Goal: Information Seeking & Learning: Learn about a topic

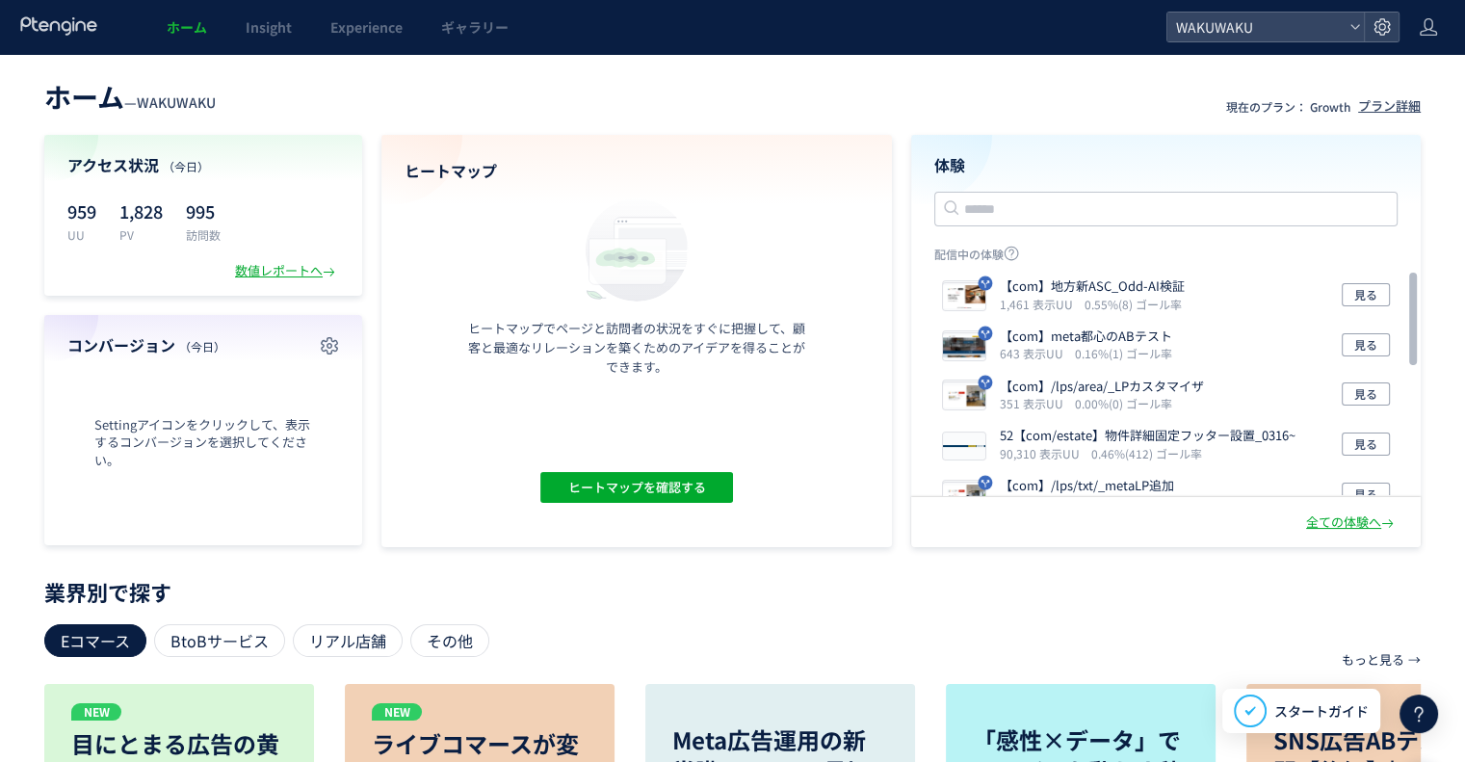
drag, startPoint x: 1341, startPoint y: 0, endPoint x: 701, endPoint y: 103, distance: 647.8
click at [701, 103] on header "ホーム — WAKUWAKU 現在のプラン： Growth プラン詳細" at bounding box center [732, 94] width 1376 height 42
click at [1366, 520] on div "全ての体験へ" at bounding box center [1352, 522] width 92 height 18
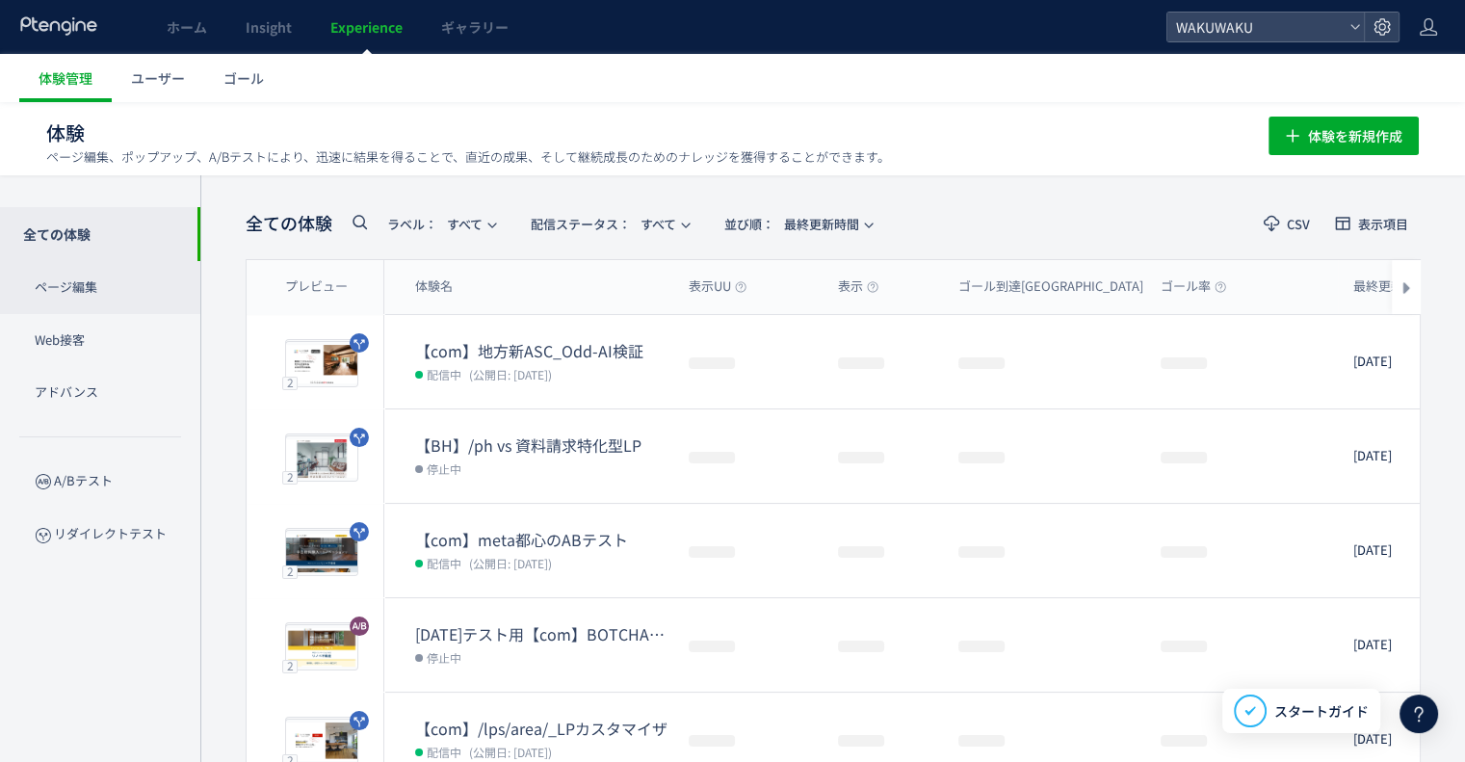
click at [92, 289] on p "ページ編集" at bounding box center [100, 287] width 200 height 53
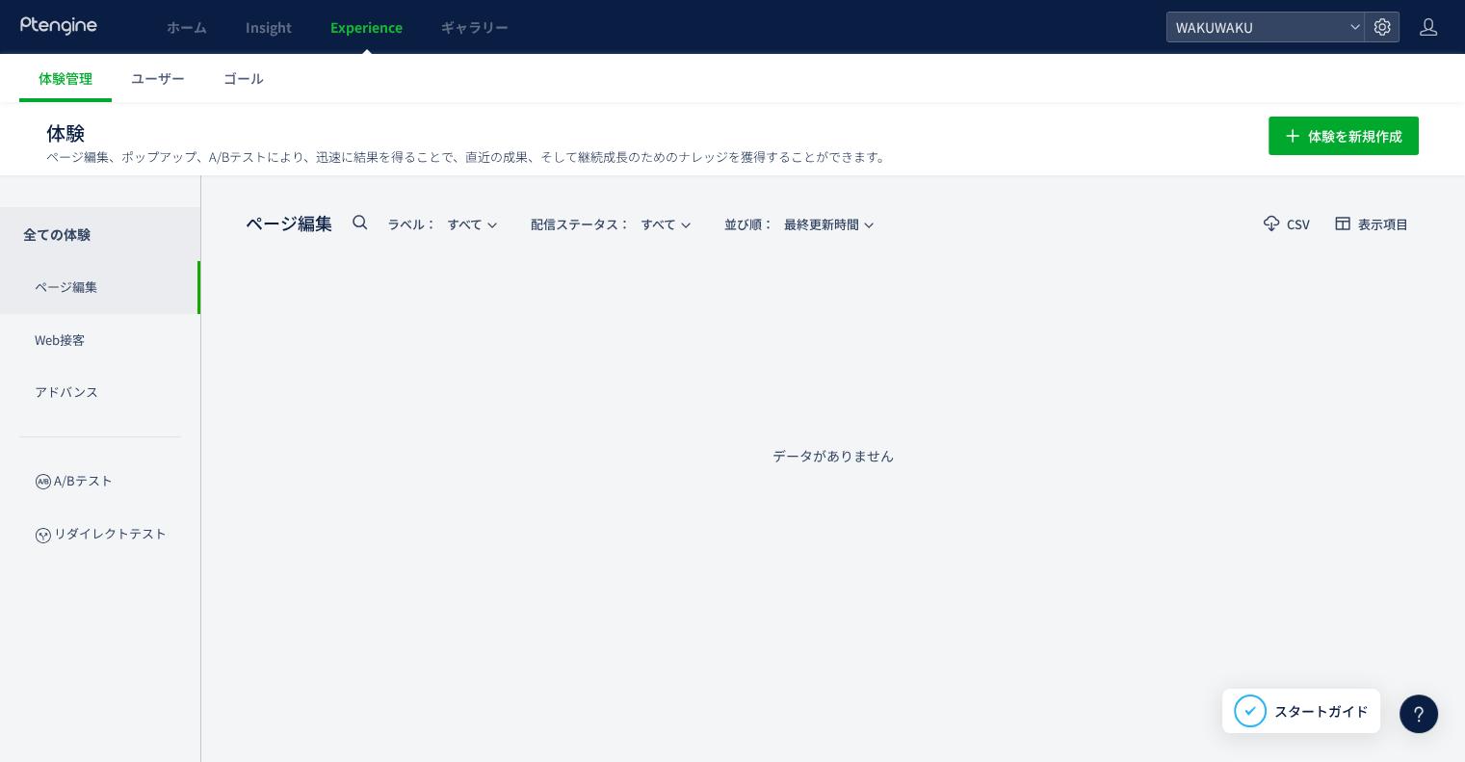
click at [89, 248] on p "全ての体験" at bounding box center [100, 234] width 200 height 54
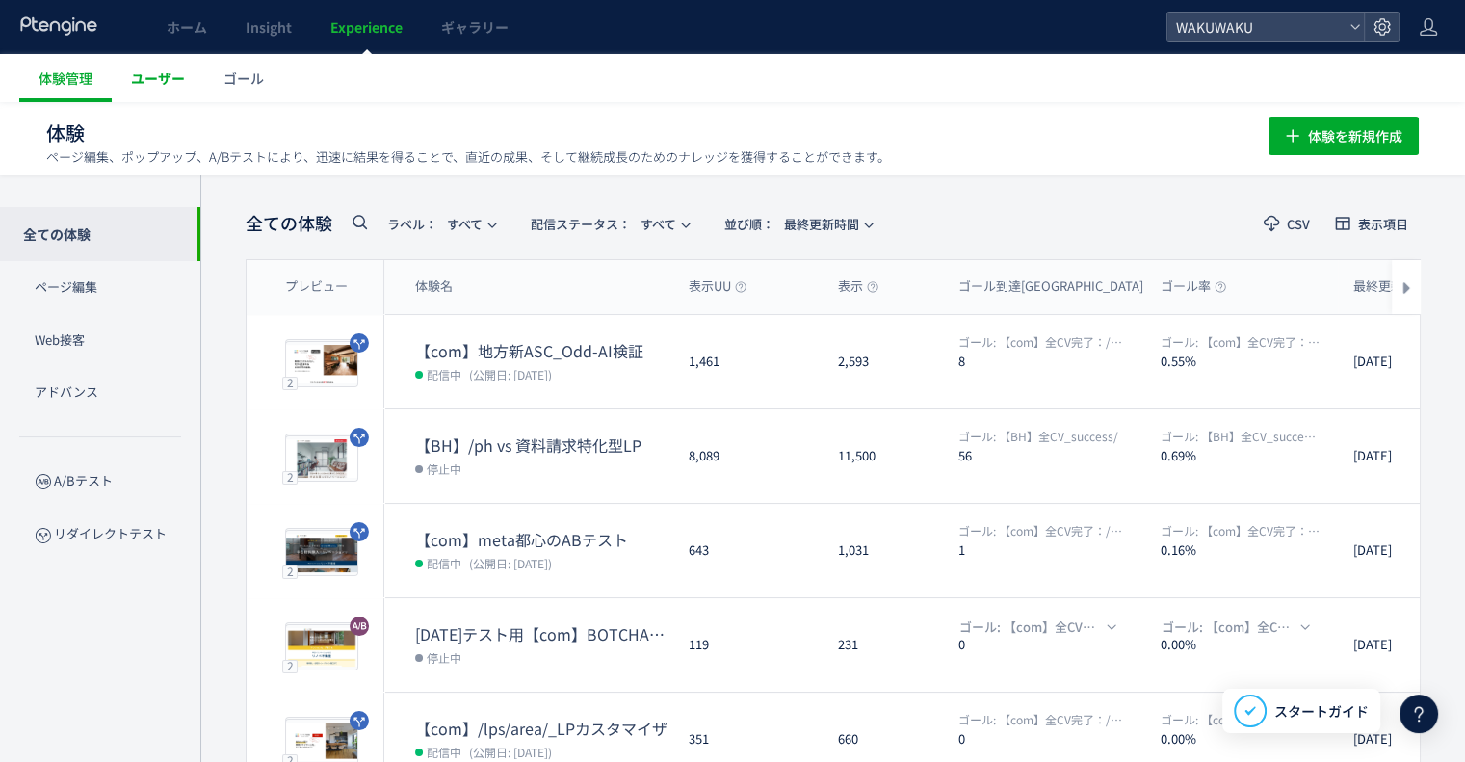
click at [168, 76] on span "ユーザー" at bounding box center [158, 77] width 54 height 19
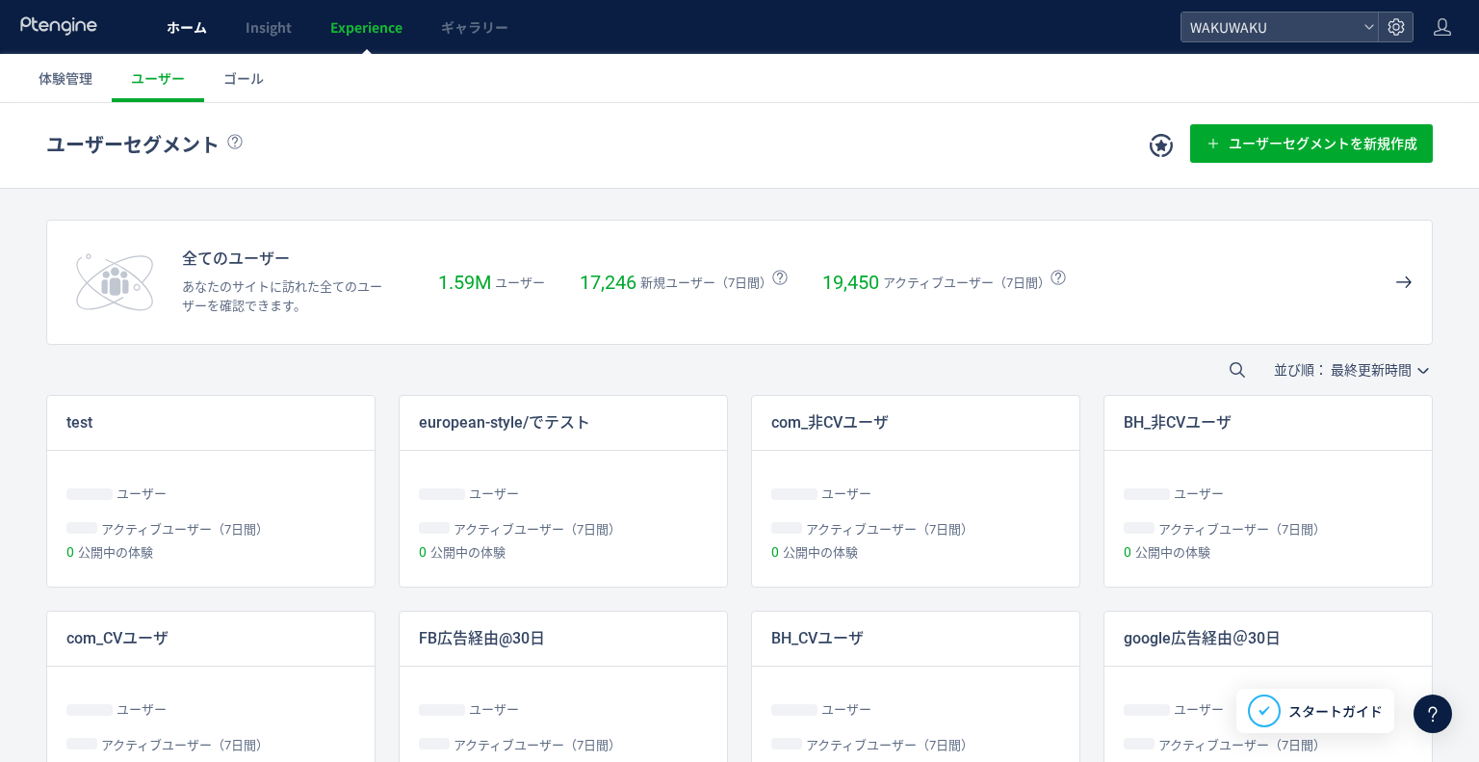
click at [189, 1] on link "ホーム" at bounding box center [186, 27] width 79 height 54
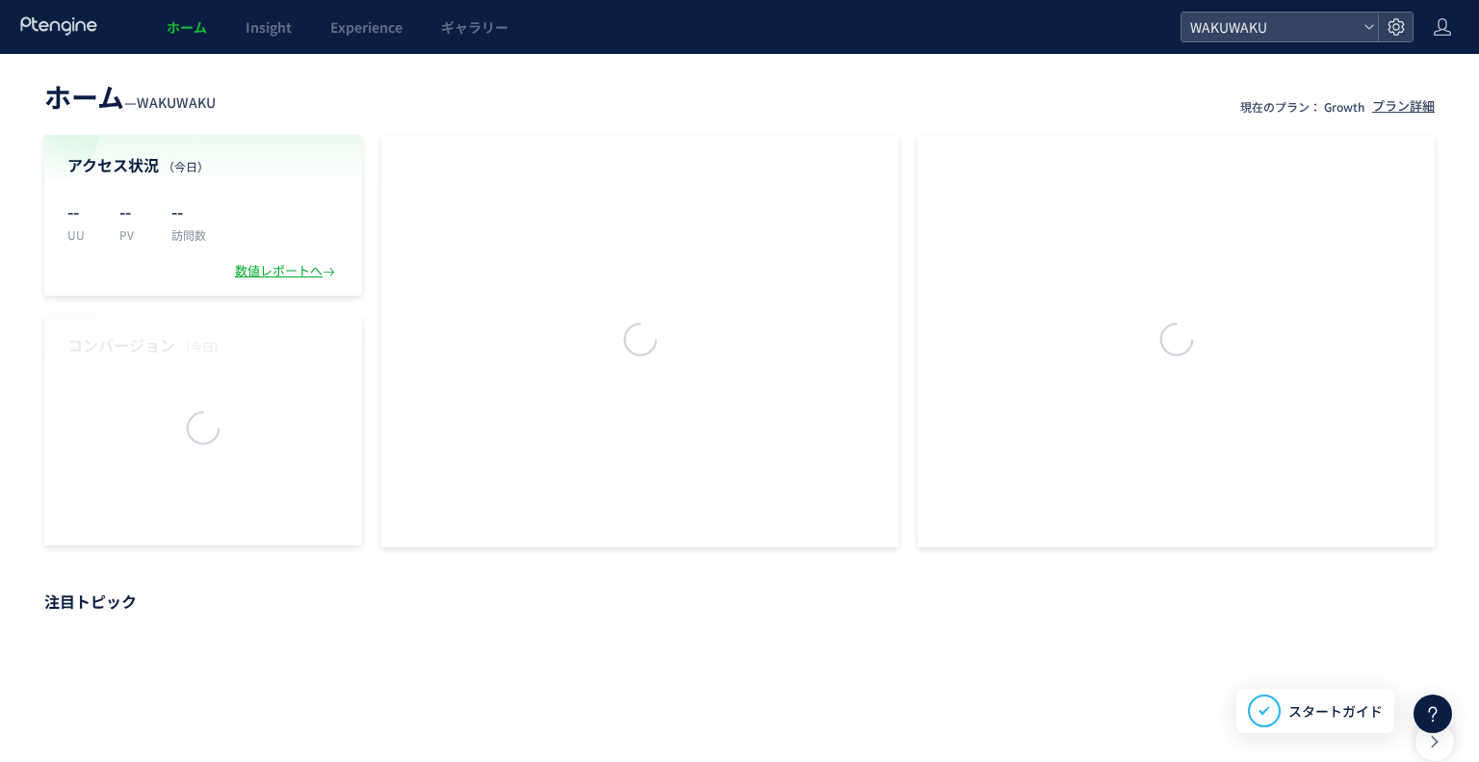
click at [189, 24] on div at bounding box center [739, 381] width 1479 height 762
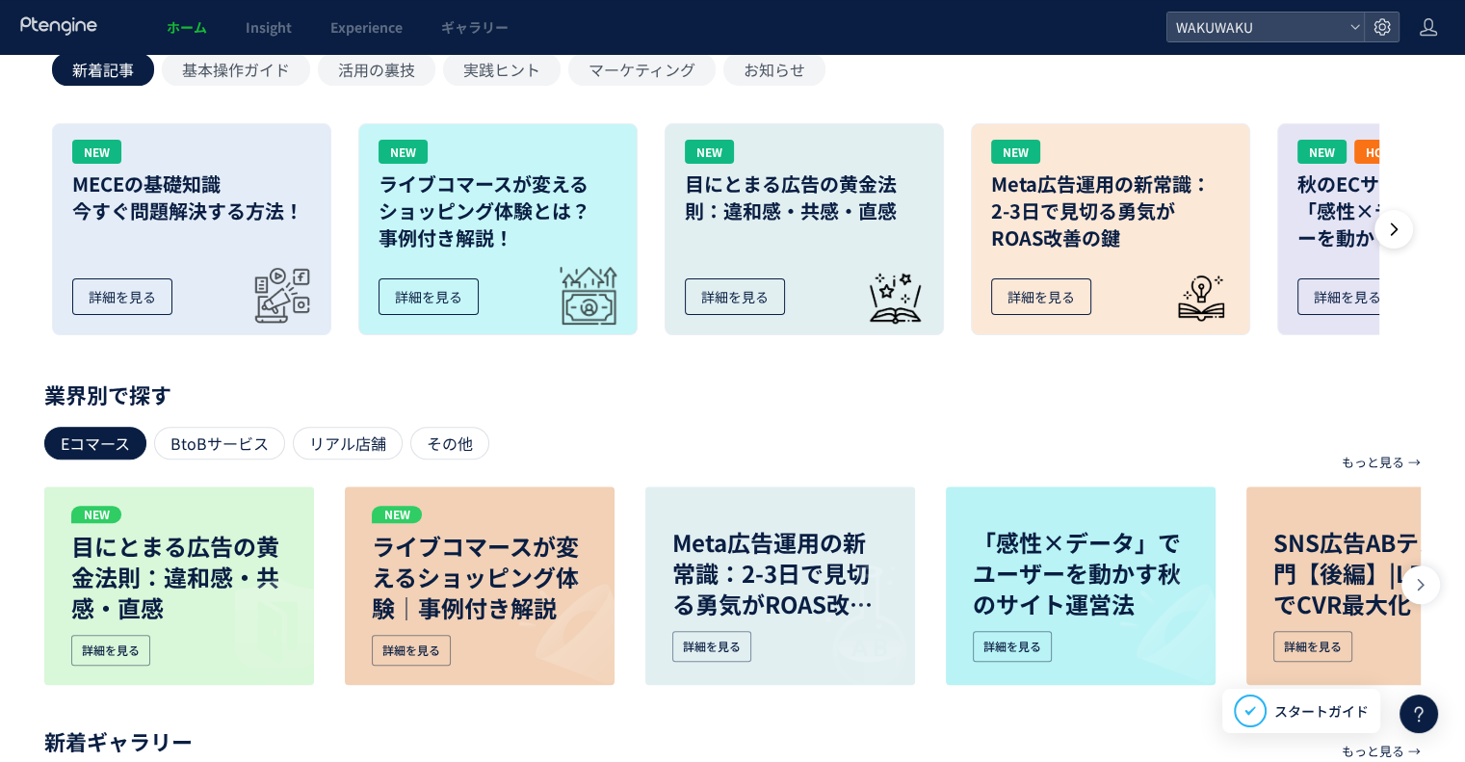
scroll to position [771, 0]
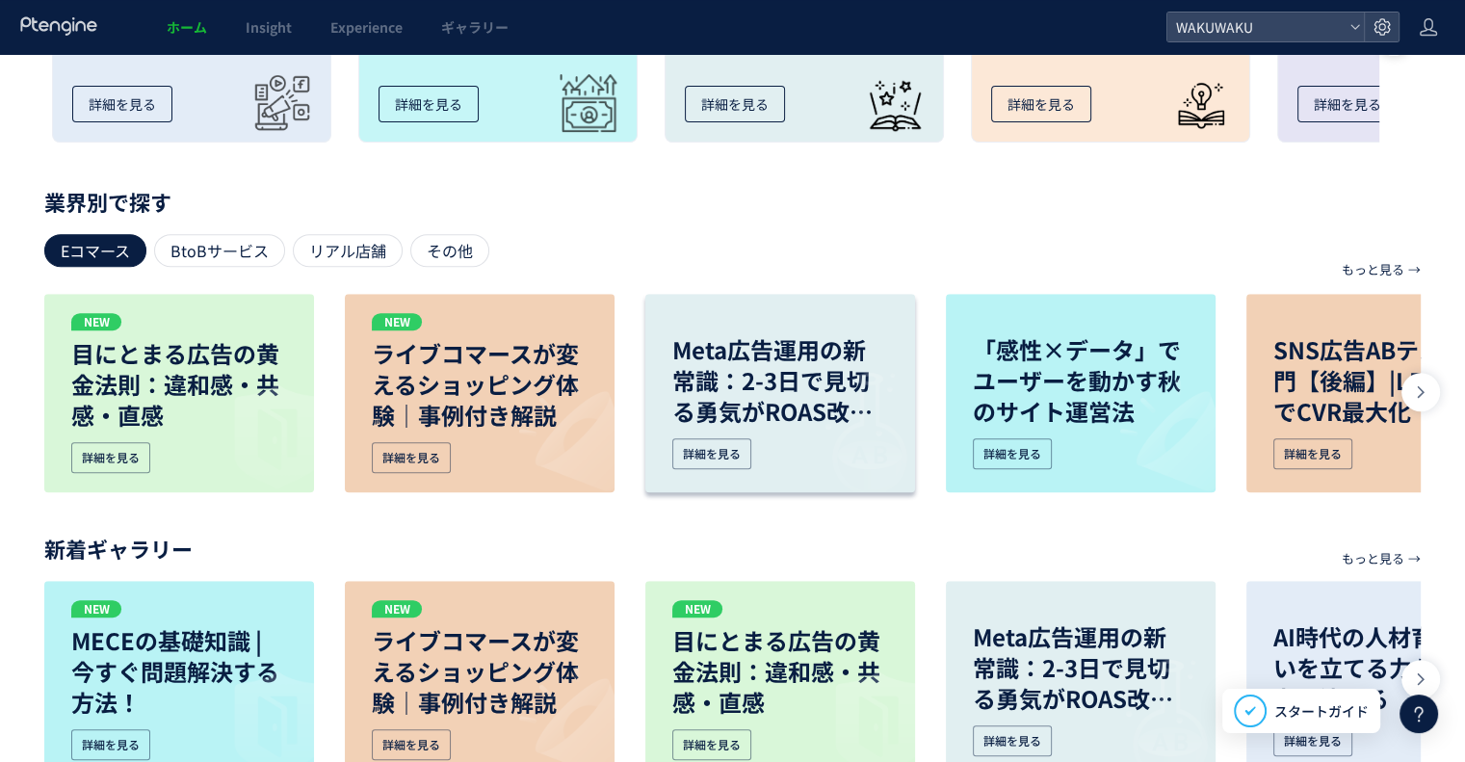
click at [752, 379] on p "Meta広告運用の新常識：2-3日で見切る勇気がROAS改善の鍵" at bounding box center [780, 380] width 216 height 92
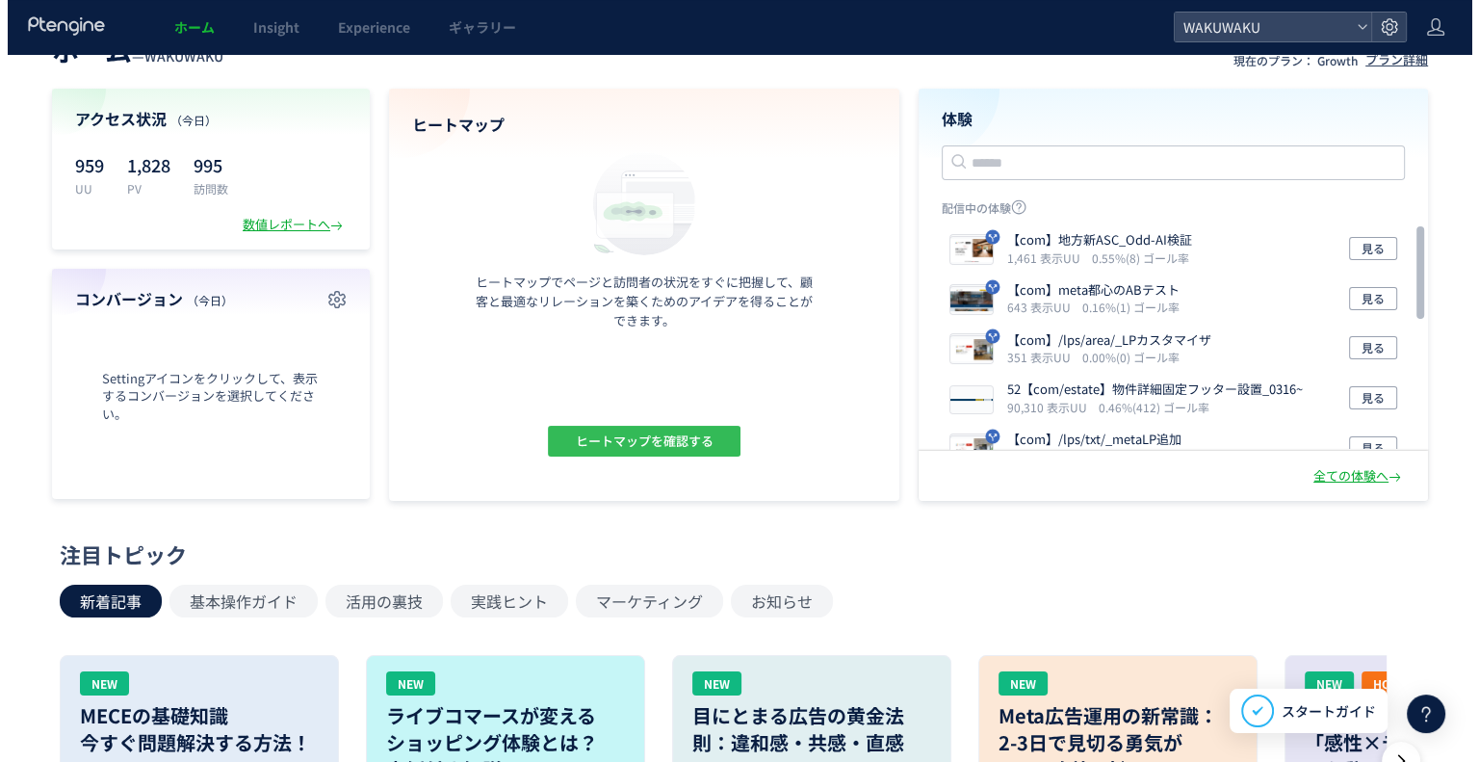
scroll to position [0, 0]
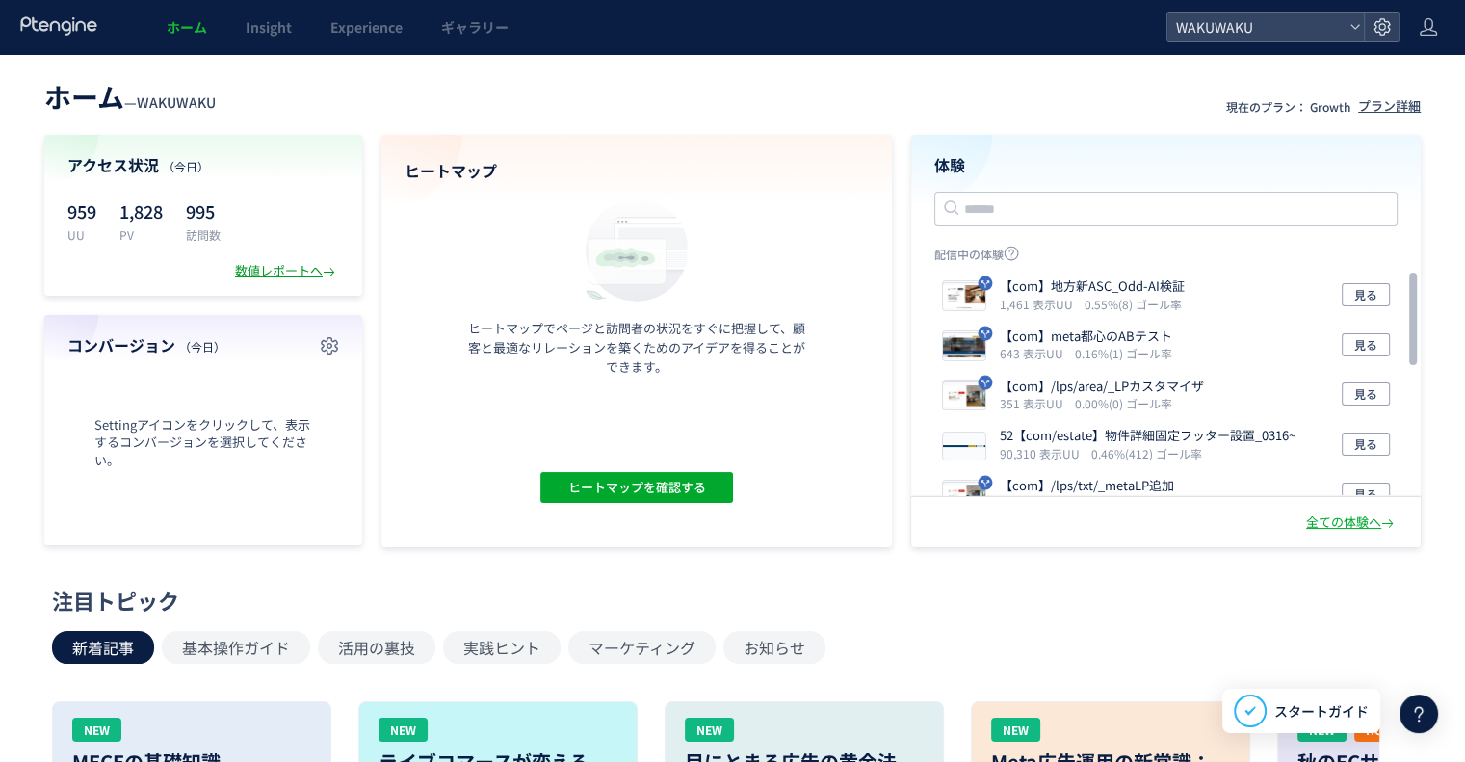
click at [266, 271] on div "数値レポートへ" at bounding box center [287, 271] width 104 height 18
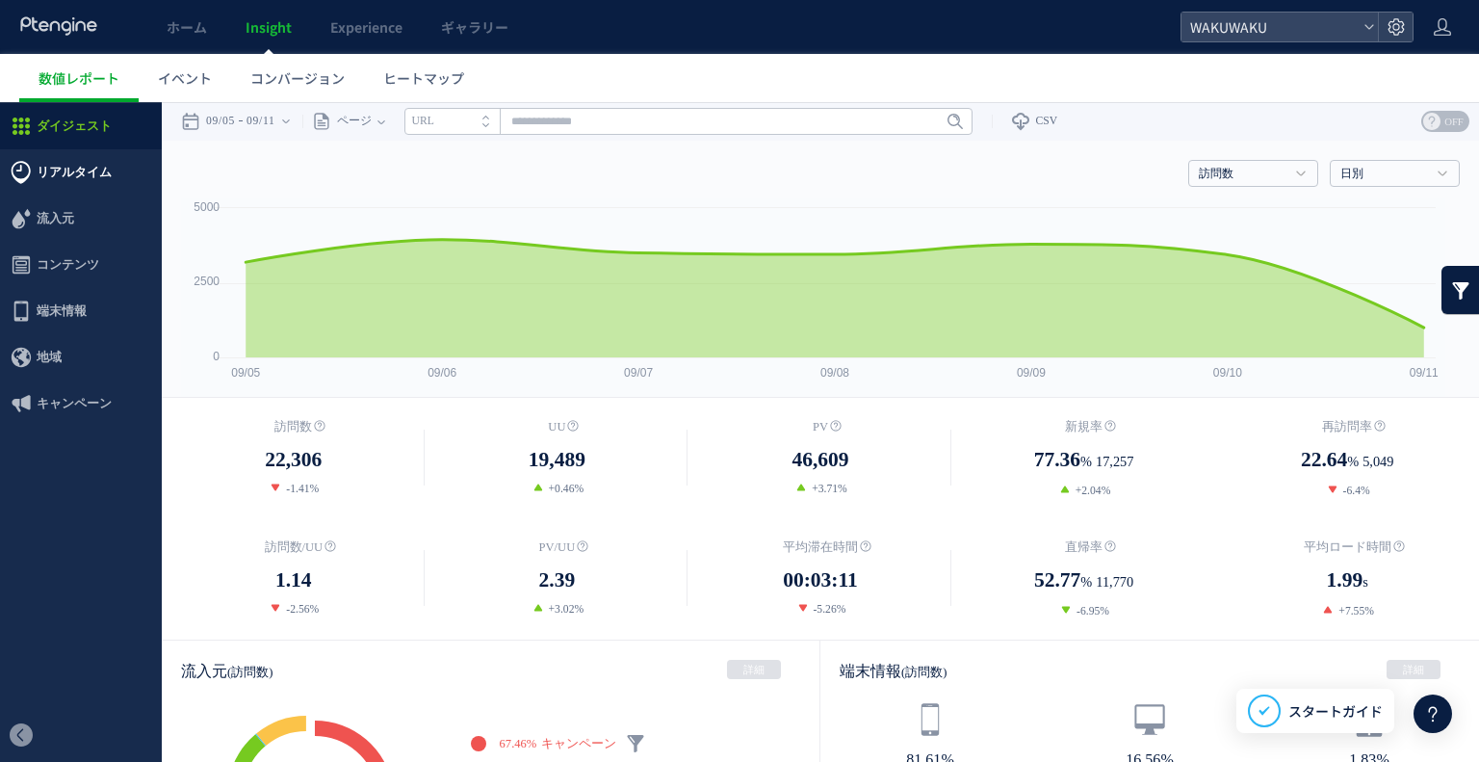
click at [92, 171] on span "リアルタイム" at bounding box center [74, 172] width 75 height 46
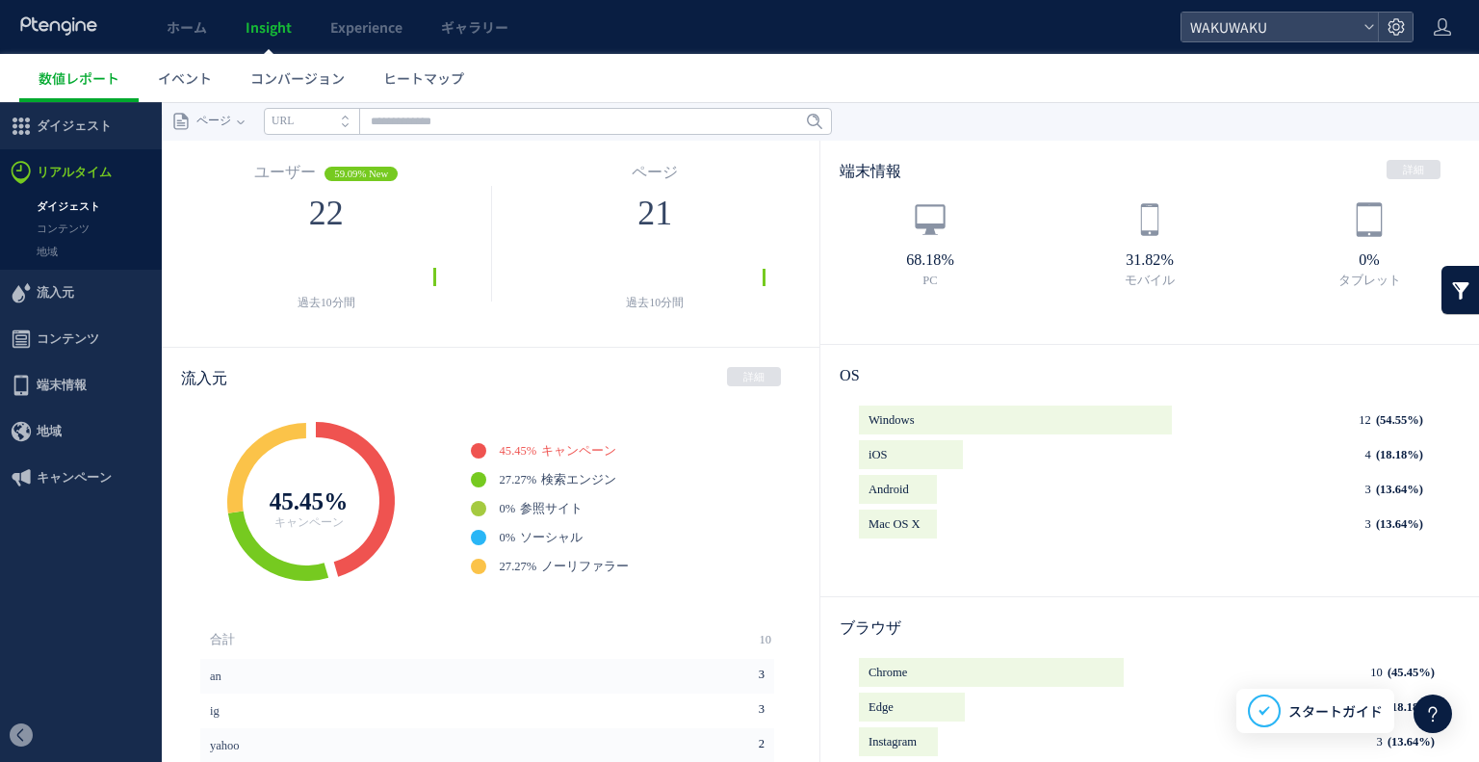
click at [84, 211] on link "ダイジェスト" at bounding box center [81, 207] width 162 height 22
click at [76, 225] on link "コンテンツ" at bounding box center [81, 229] width 162 height 22
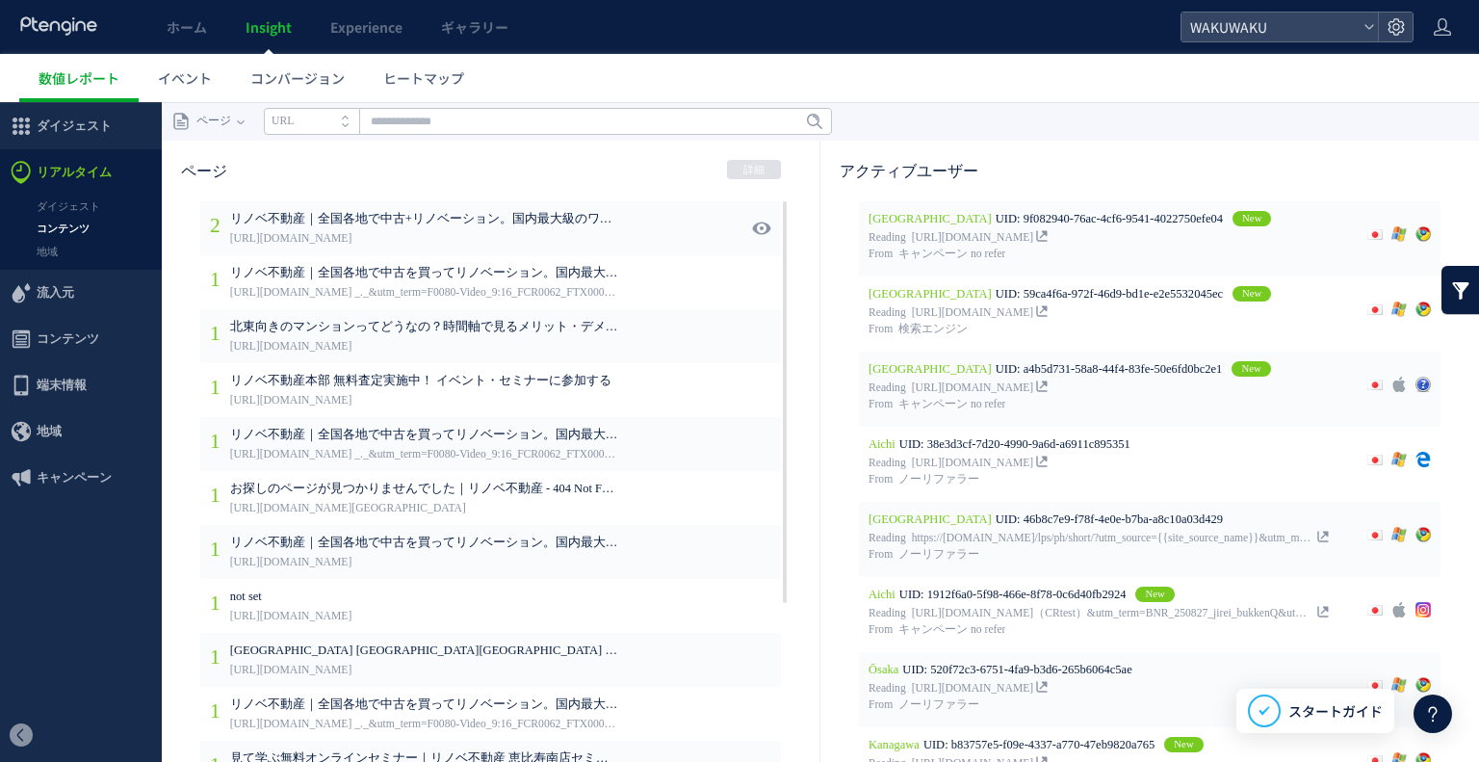
click at [347, 216] on span "リノベ不動産｜全国各地で中古+リノベーション。国内最大級のワンストップリノベーションネットワーク" at bounding box center [424, 219] width 388 height 17
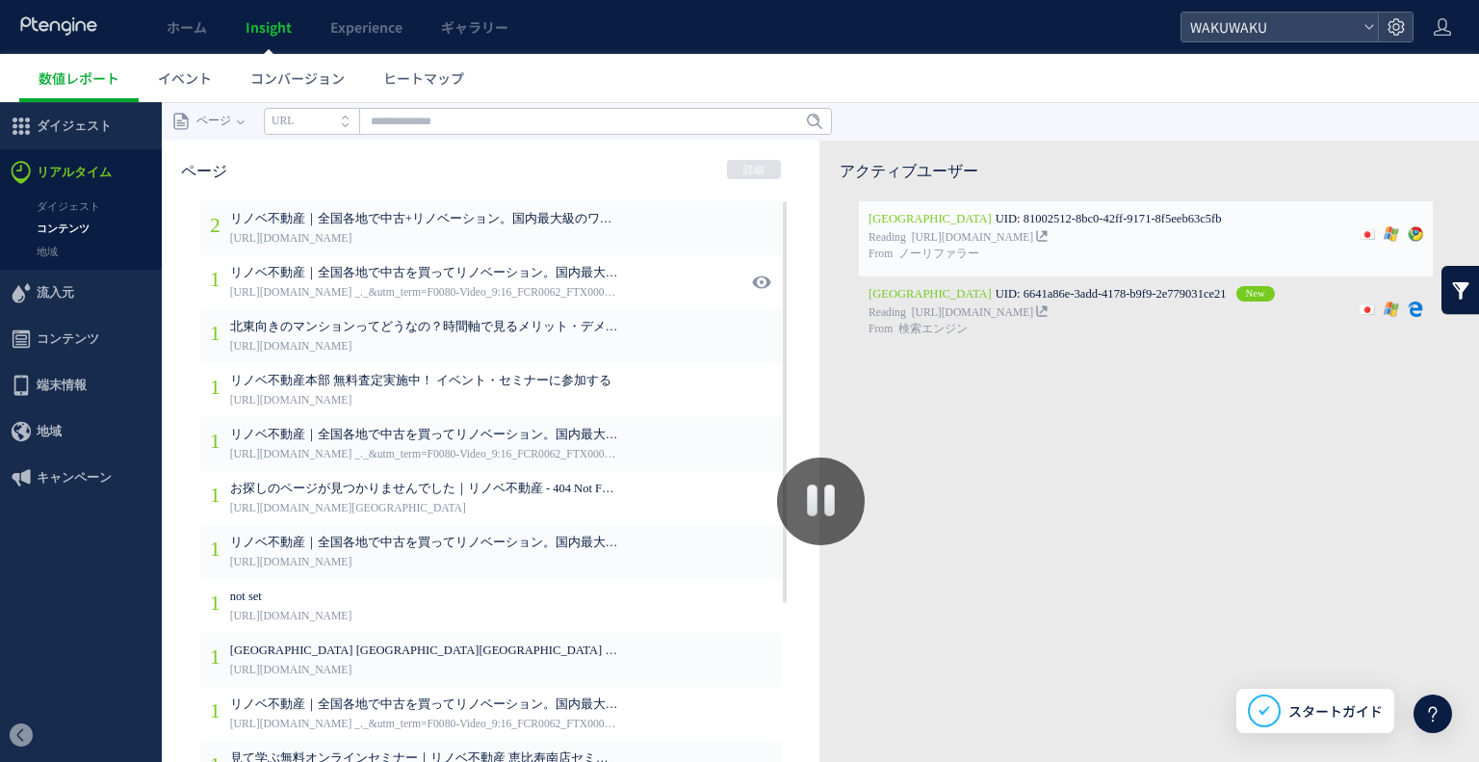
click at [371, 303] on p "[URL][DOMAIN_NAME] _._&utm_term=F0080-Video_9:16_FCR0062_FTX0001_FDS0002_LP.LP0…" at bounding box center [424, 293] width 388 height 19
click at [64, 284] on span "流入元" at bounding box center [56, 293] width 38 height 46
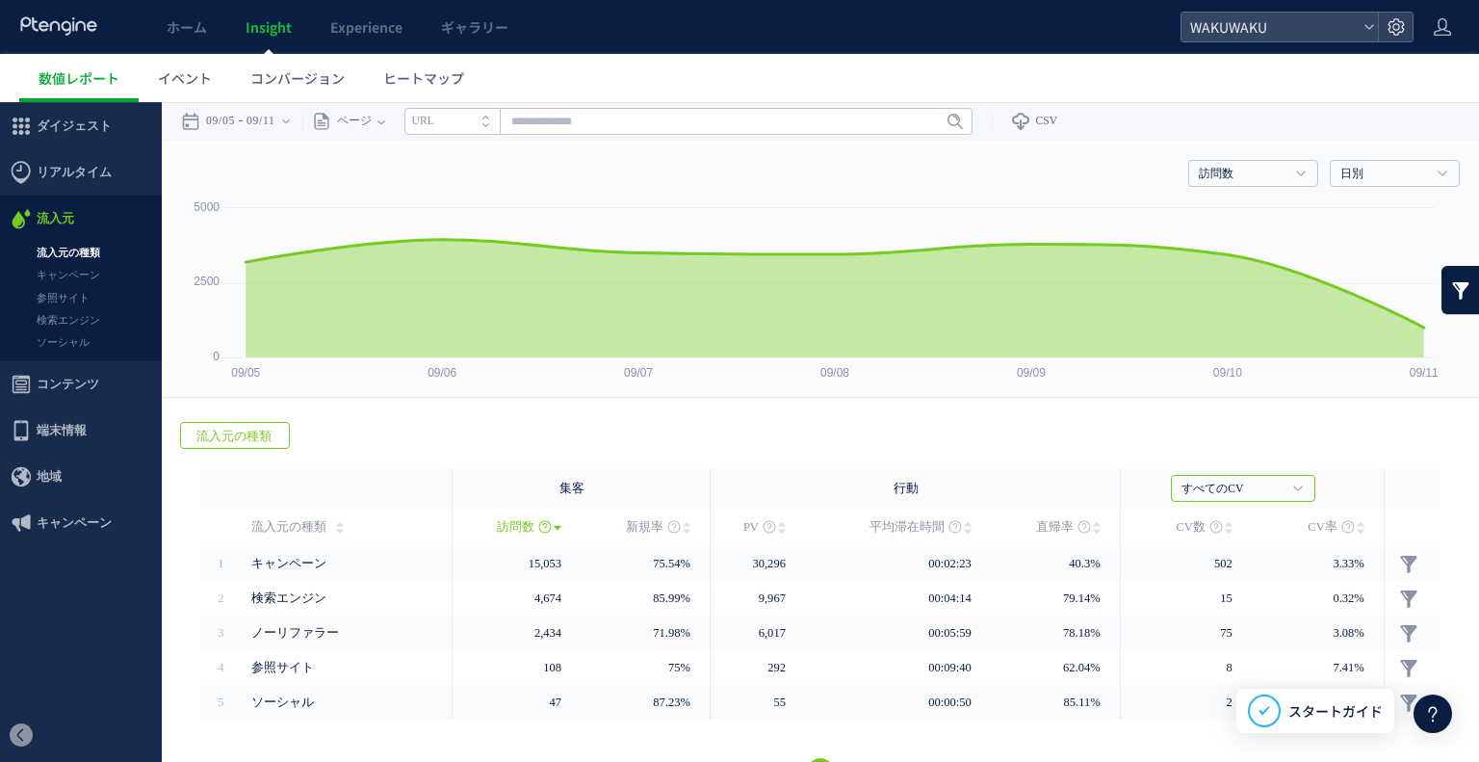
click at [84, 252] on link "流入元の種類" at bounding box center [81, 253] width 162 height 22
click at [85, 273] on link "キャンペーン" at bounding box center [81, 275] width 162 height 22
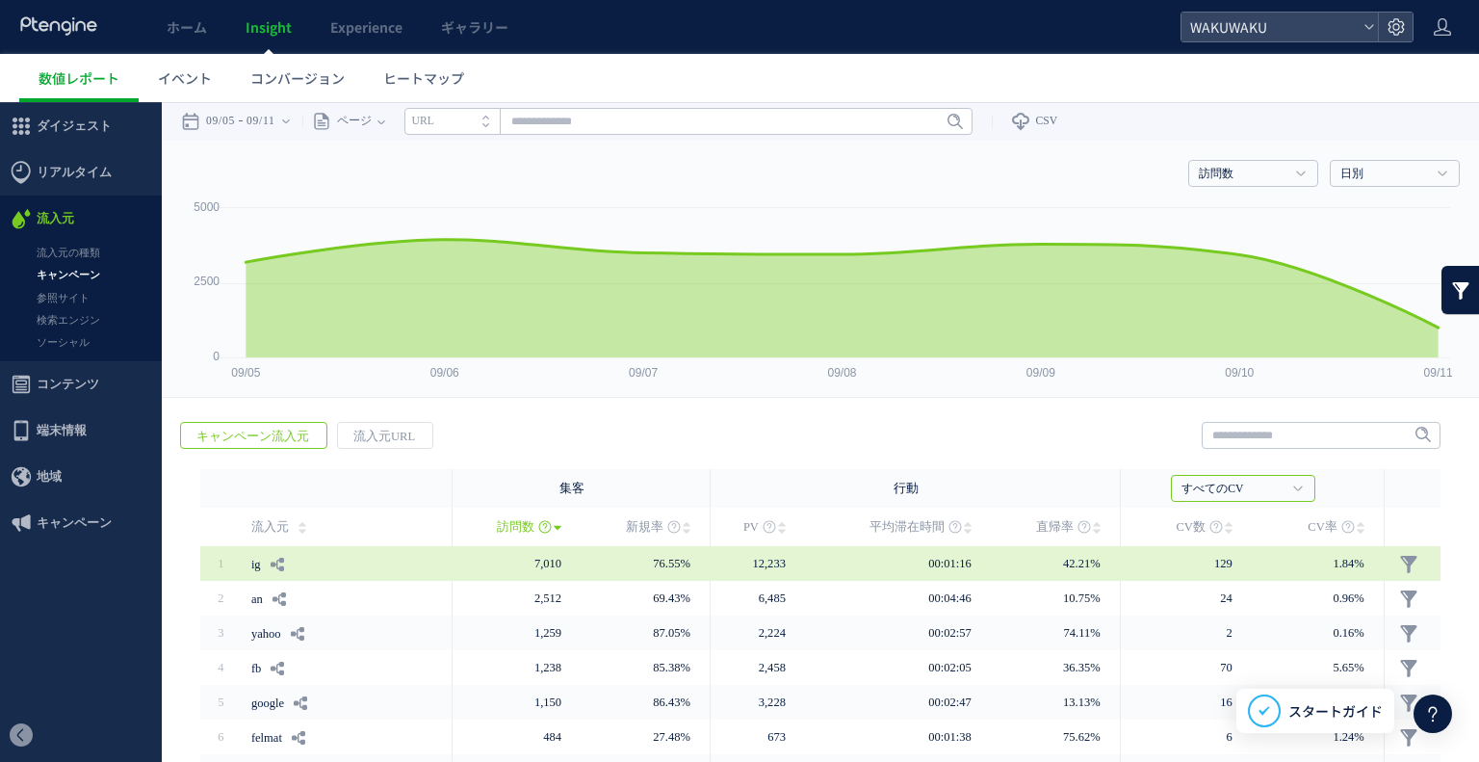
click at [403, 560] on div "ig" at bounding box center [345, 563] width 189 height 35
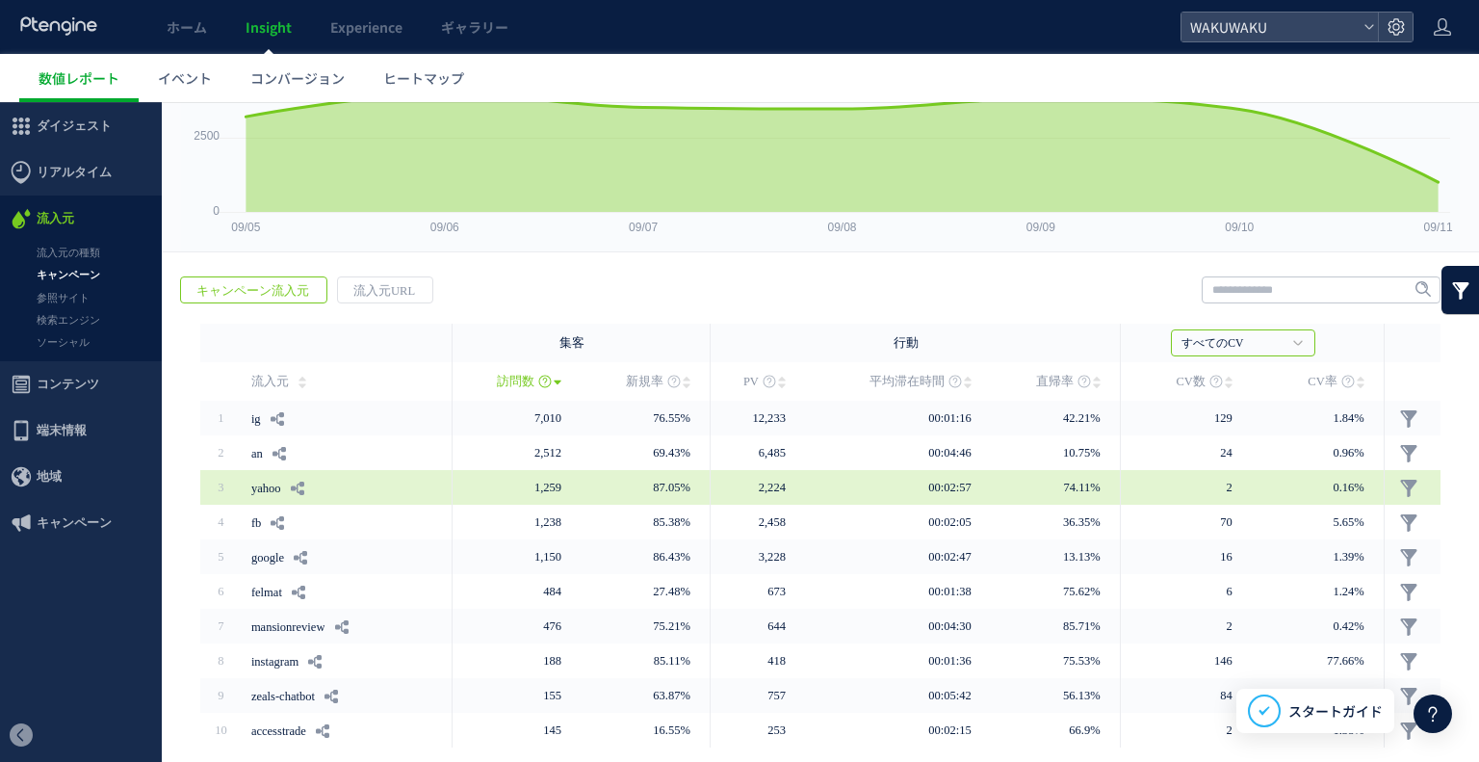
scroll to position [219, 0]
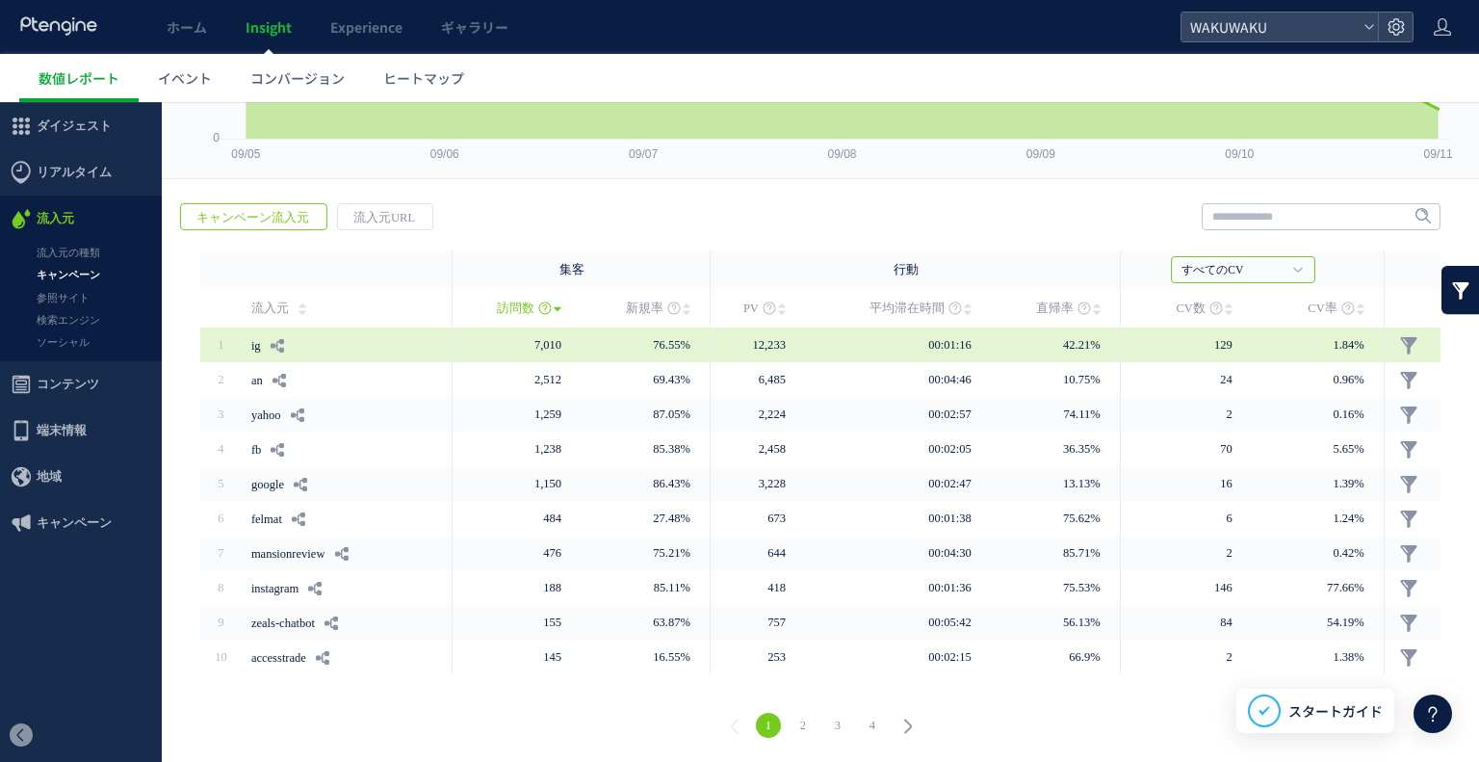
click at [390, 342] on div "ig" at bounding box center [345, 344] width 189 height 35
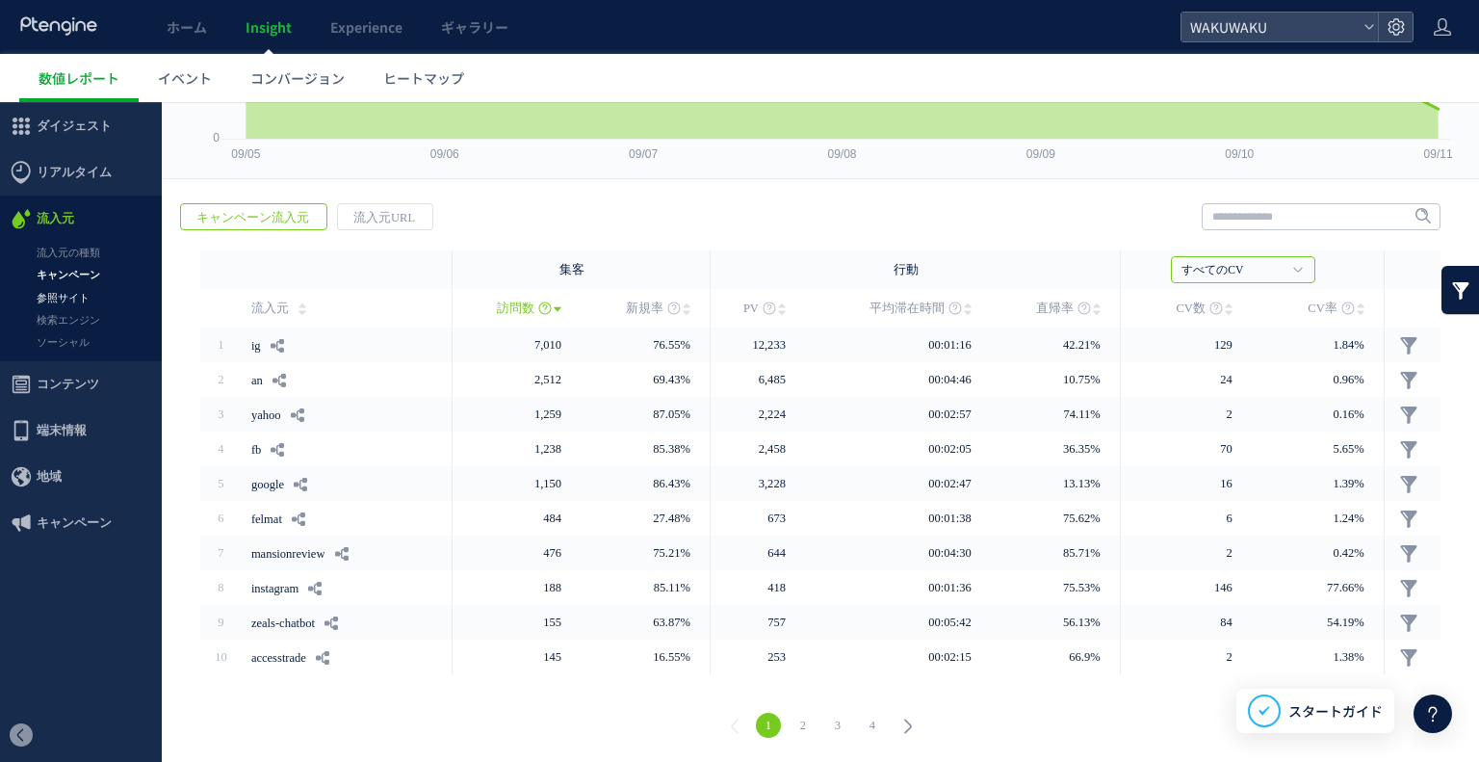
click at [88, 287] on link "参照サイト" at bounding box center [81, 298] width 162 height 22
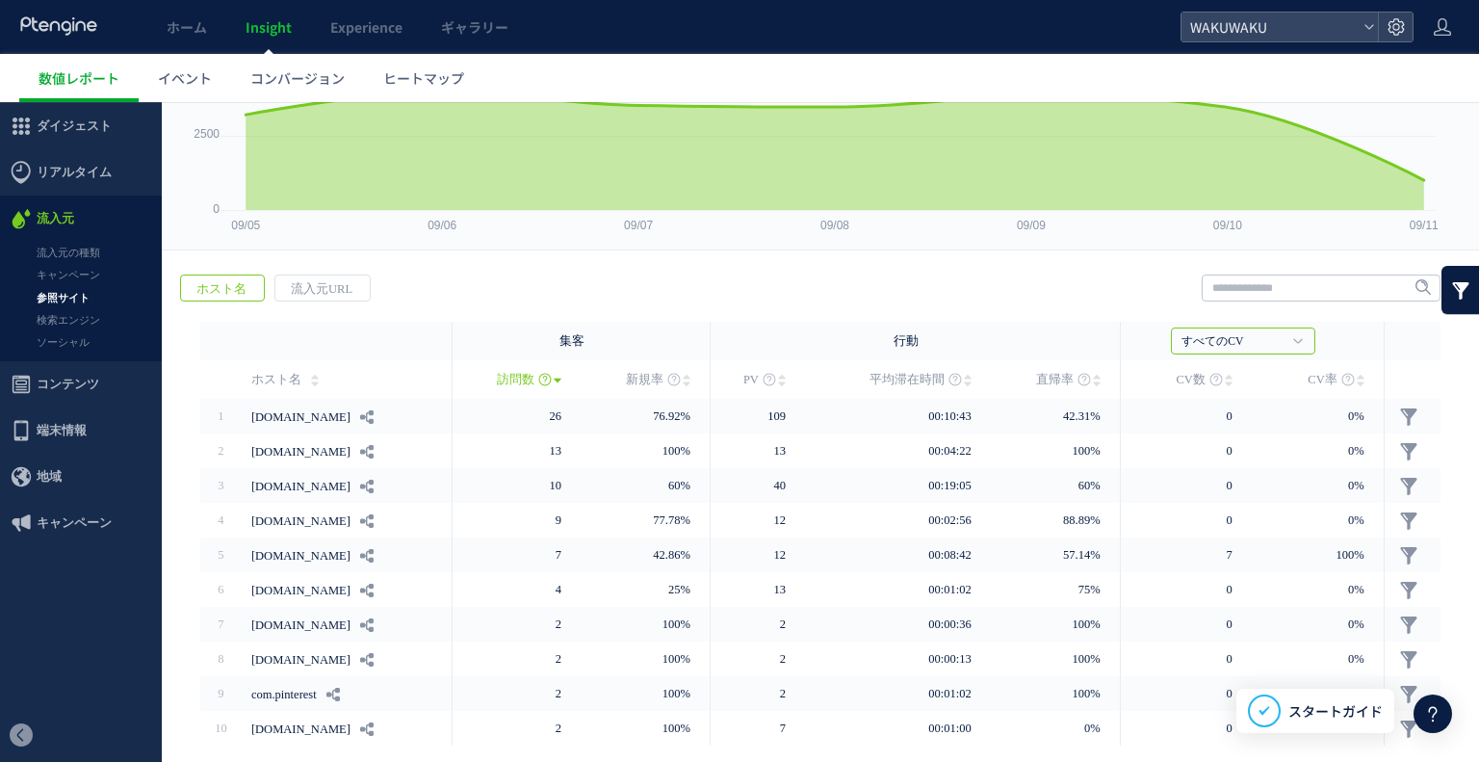
scroll to position [193, 0]
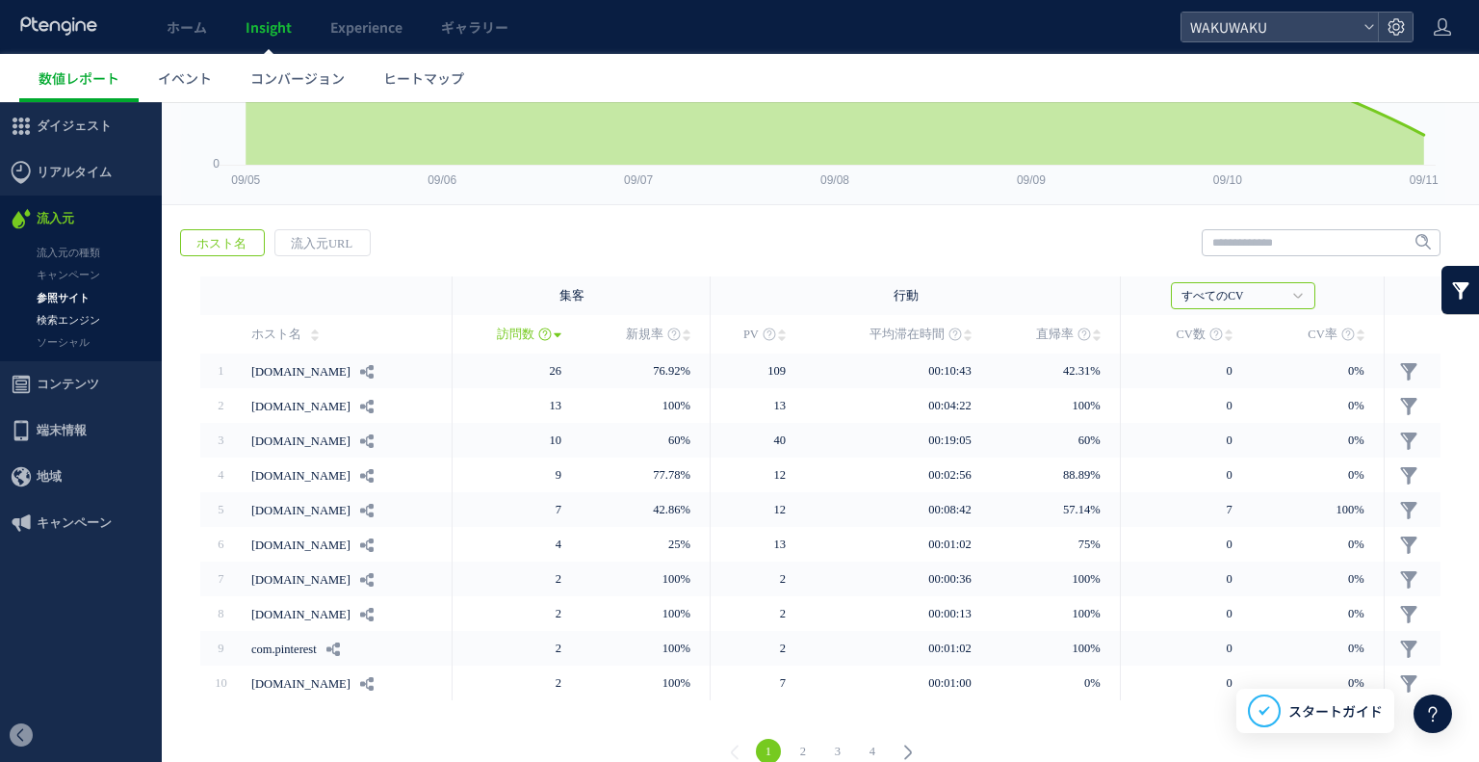
click at [93, 323] on link "検索エンジン" at bounding box center [81, 320] width 162 height 22
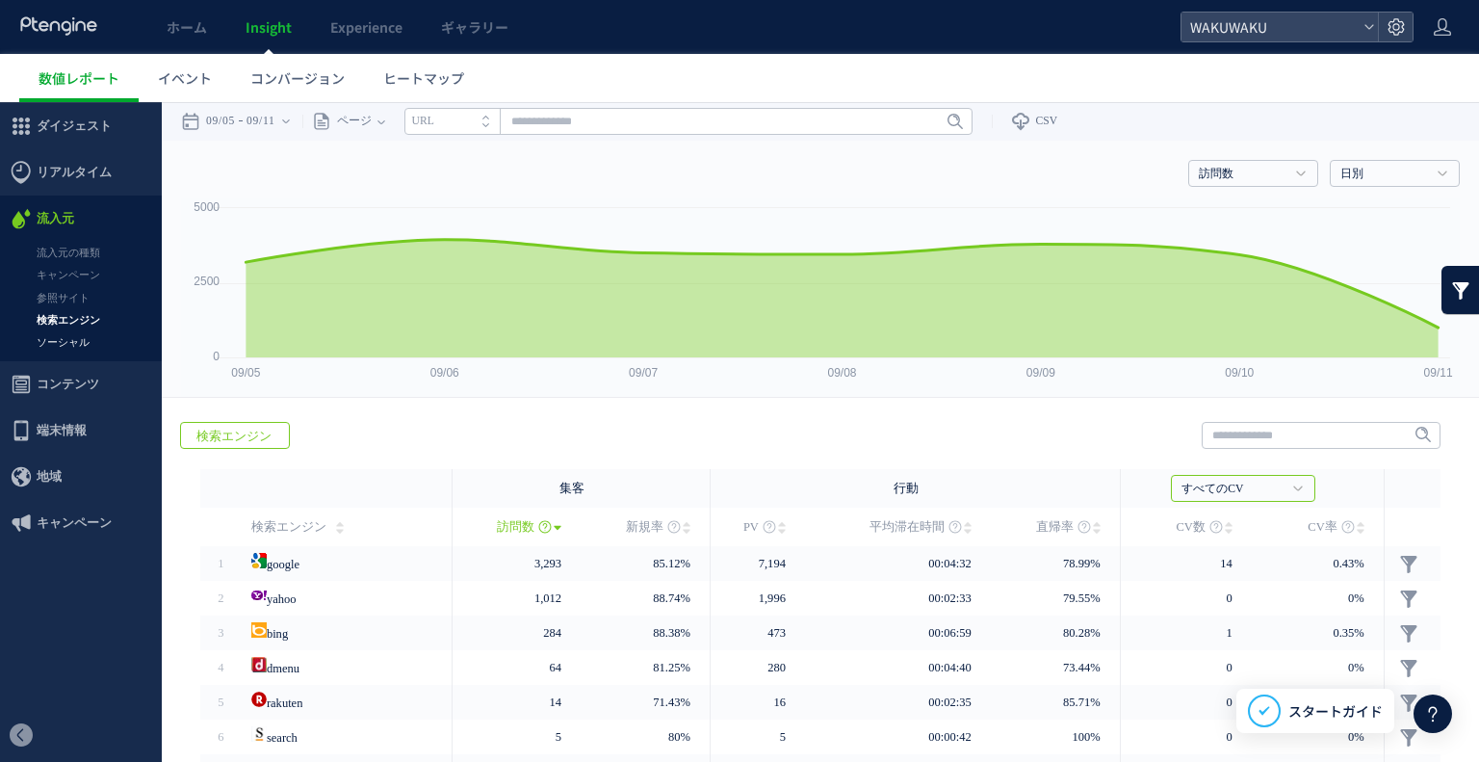
click at [73, 339] on link "ソーシャル" at bounding box center [81, 342] width 162 height 22
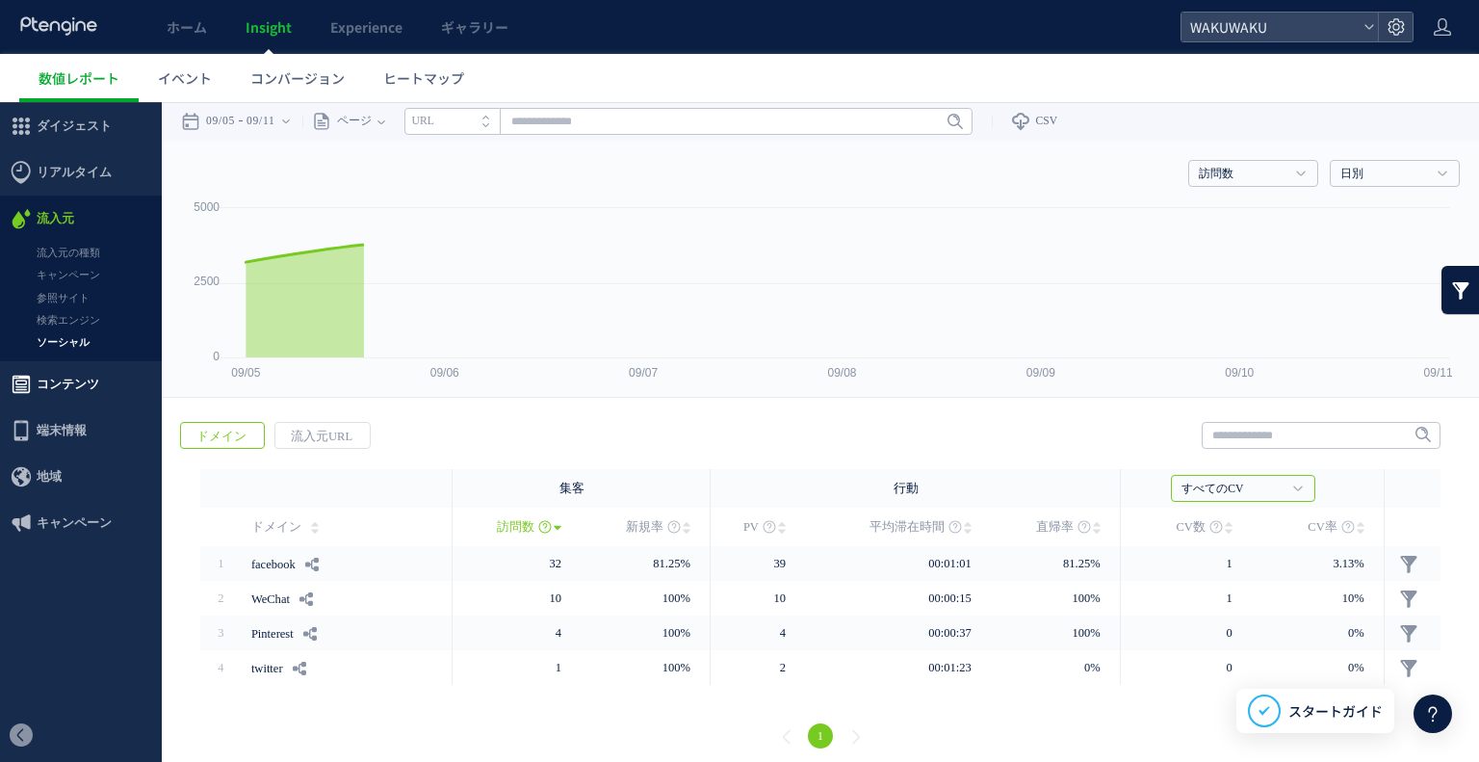
click at [64, 386] on div at bounding box center [739, 382] width 1479 height 60
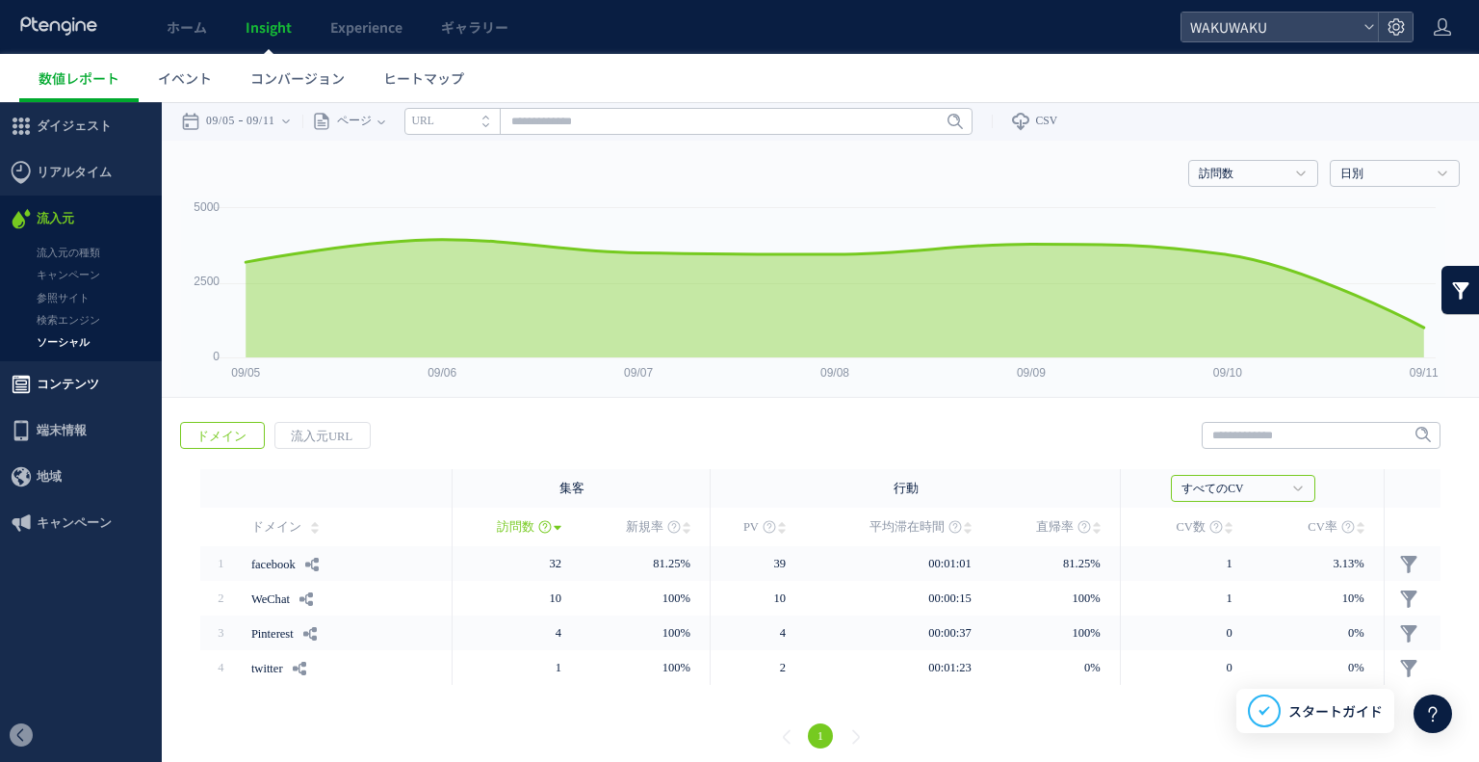
click at [119, 386] on span "コンテンツ" at bounding box center [81, 384] width 162 height 46
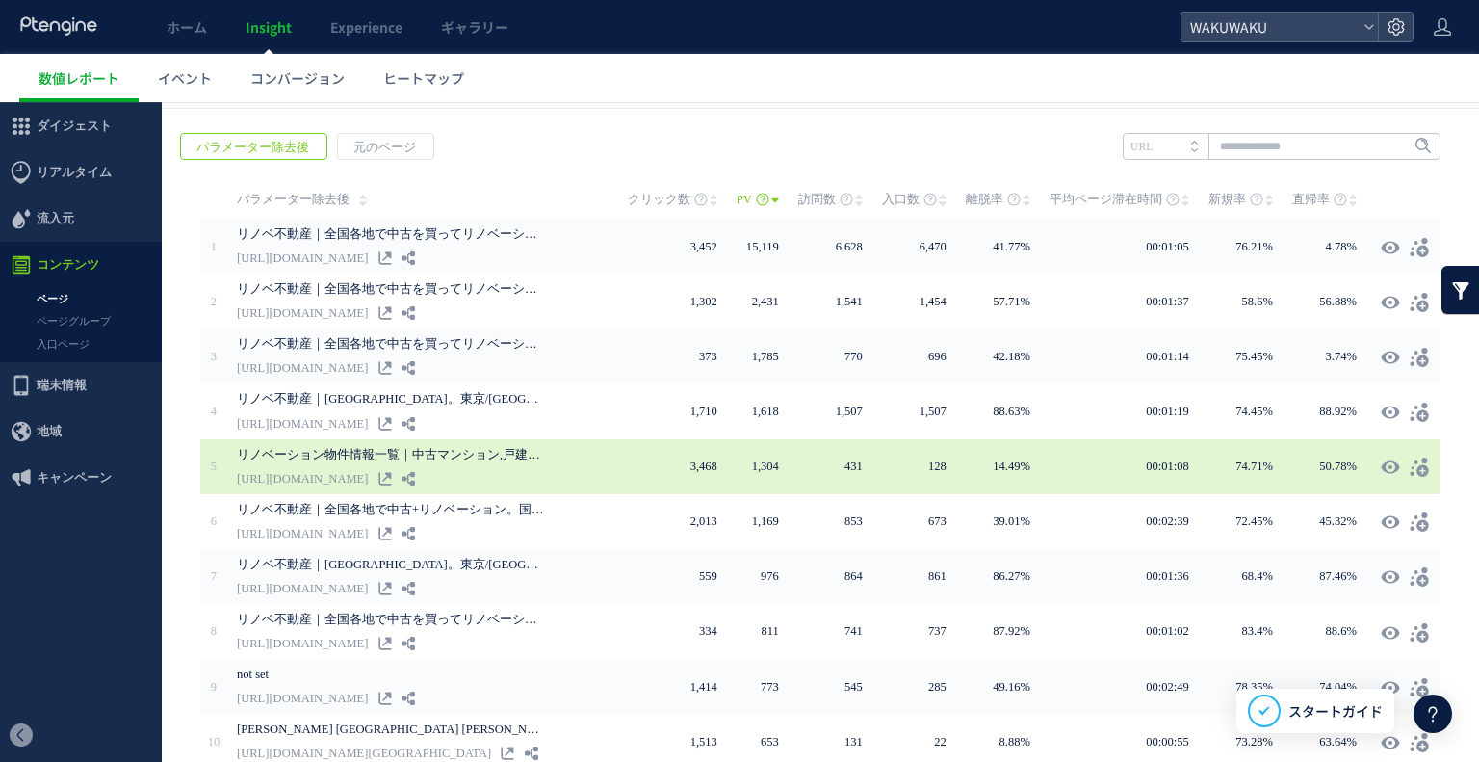
scroll to position [378, 0]
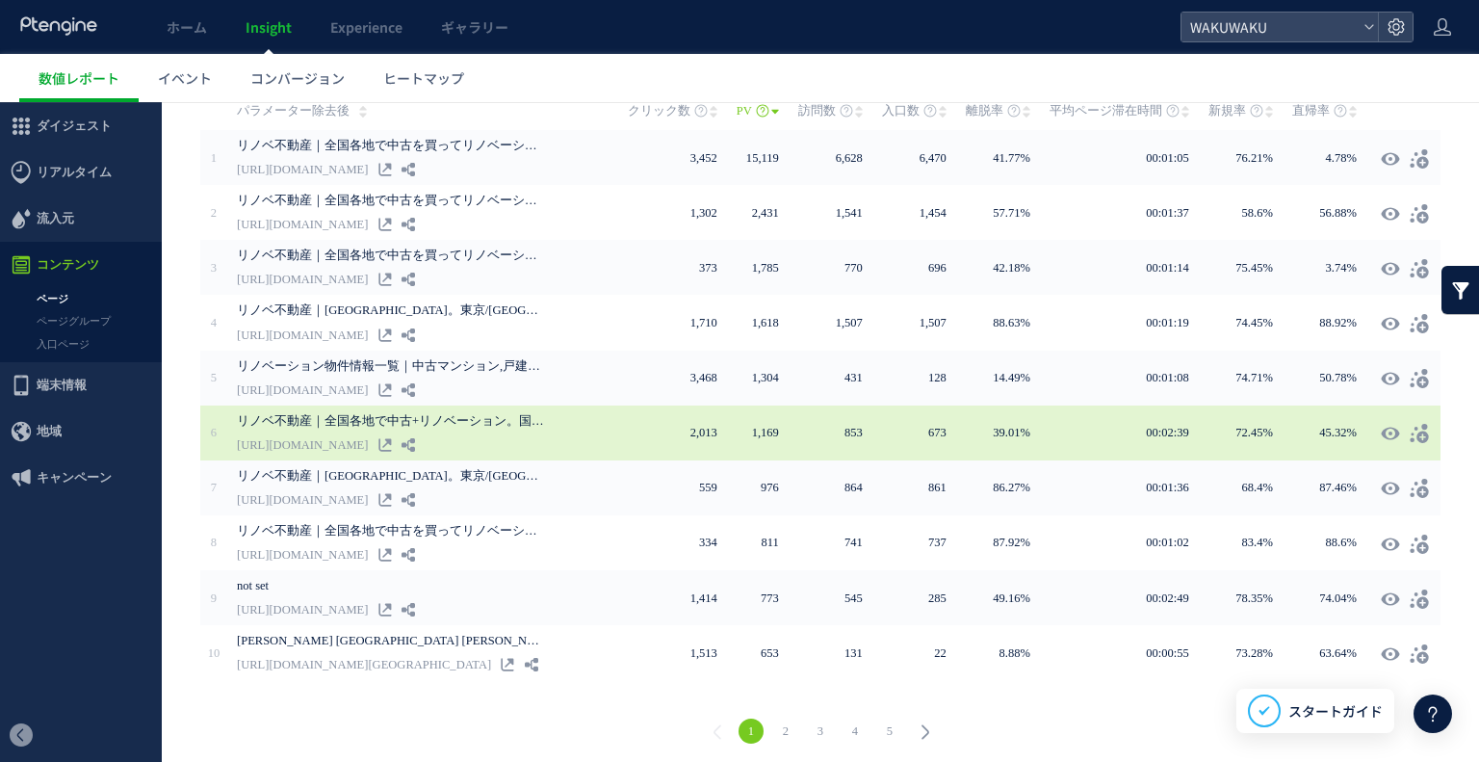
click at [352, 433] on link "[URL][DOMAIN_NAME]" at bounding box center [302, 444] width 131 height 23
click at [353, 420] on link "リノベ不動産｜全国各地で中古+リノベーション。国内最大級のワンストップリノベーションネットワーク" at bounding box center [391, 420] width 308 height 23
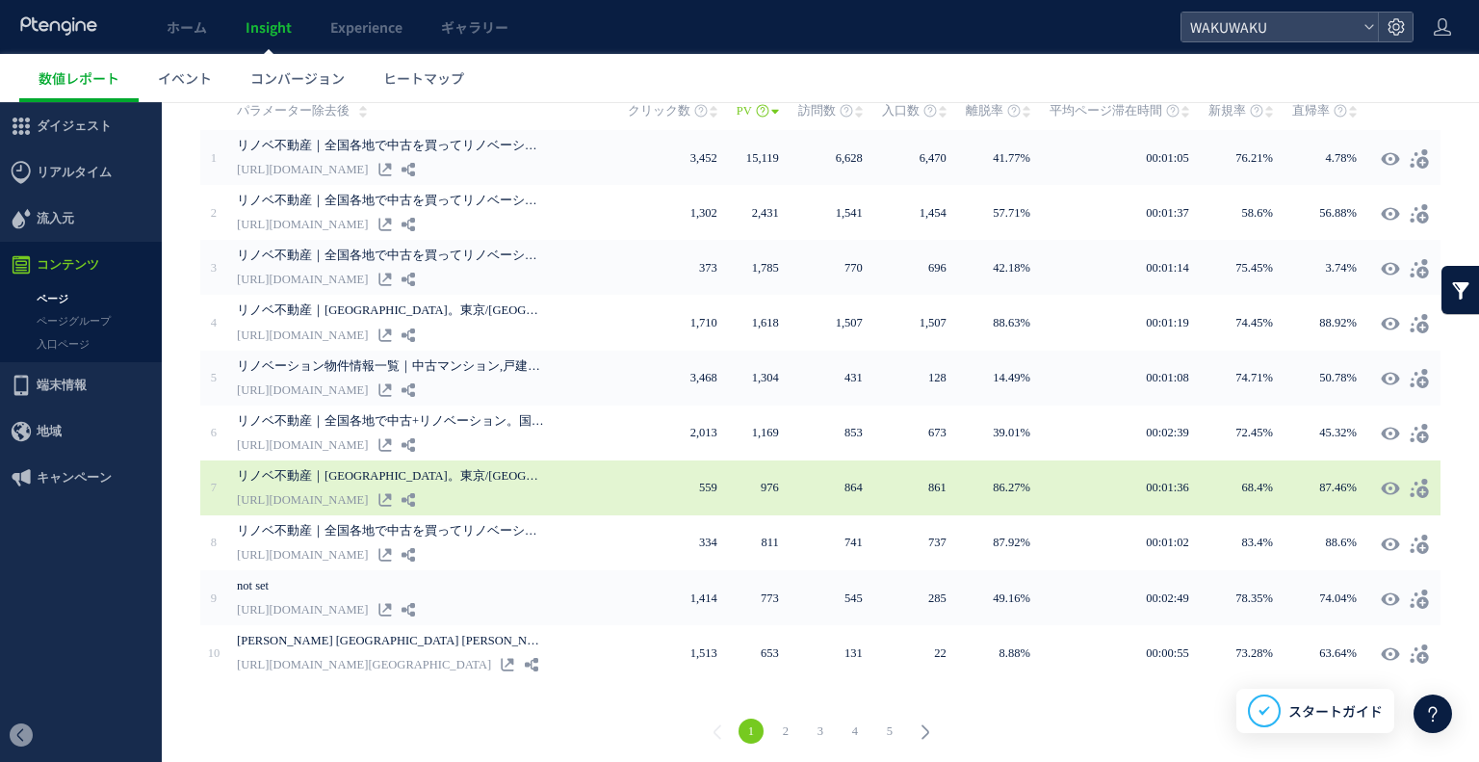
click at [341, 489] on link "[URL][DOMAIN_NAME]" at bounding box center [302, 499] width 131 height 23
click at [351, 469] on link "リノベ不動産｜[GEOGRAPHIC_DATA]。東京/[GEOGRAPHIC_DATA]で中古を買ってリノベーション" at bounding box center [391, 475] width 308 height 23
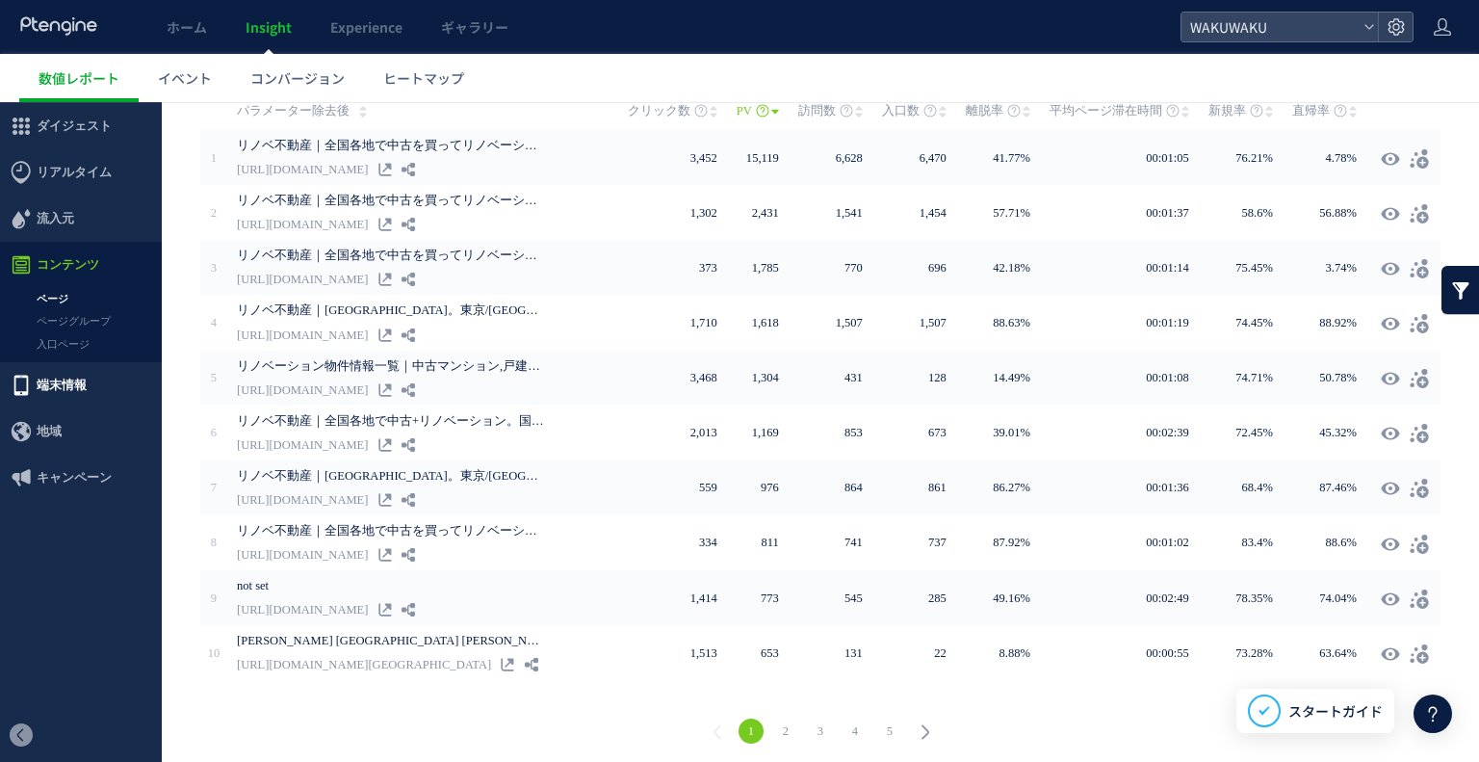
click at [63, 380] on span "端末情報" at bounding box center [62, 385] width 50 height 46
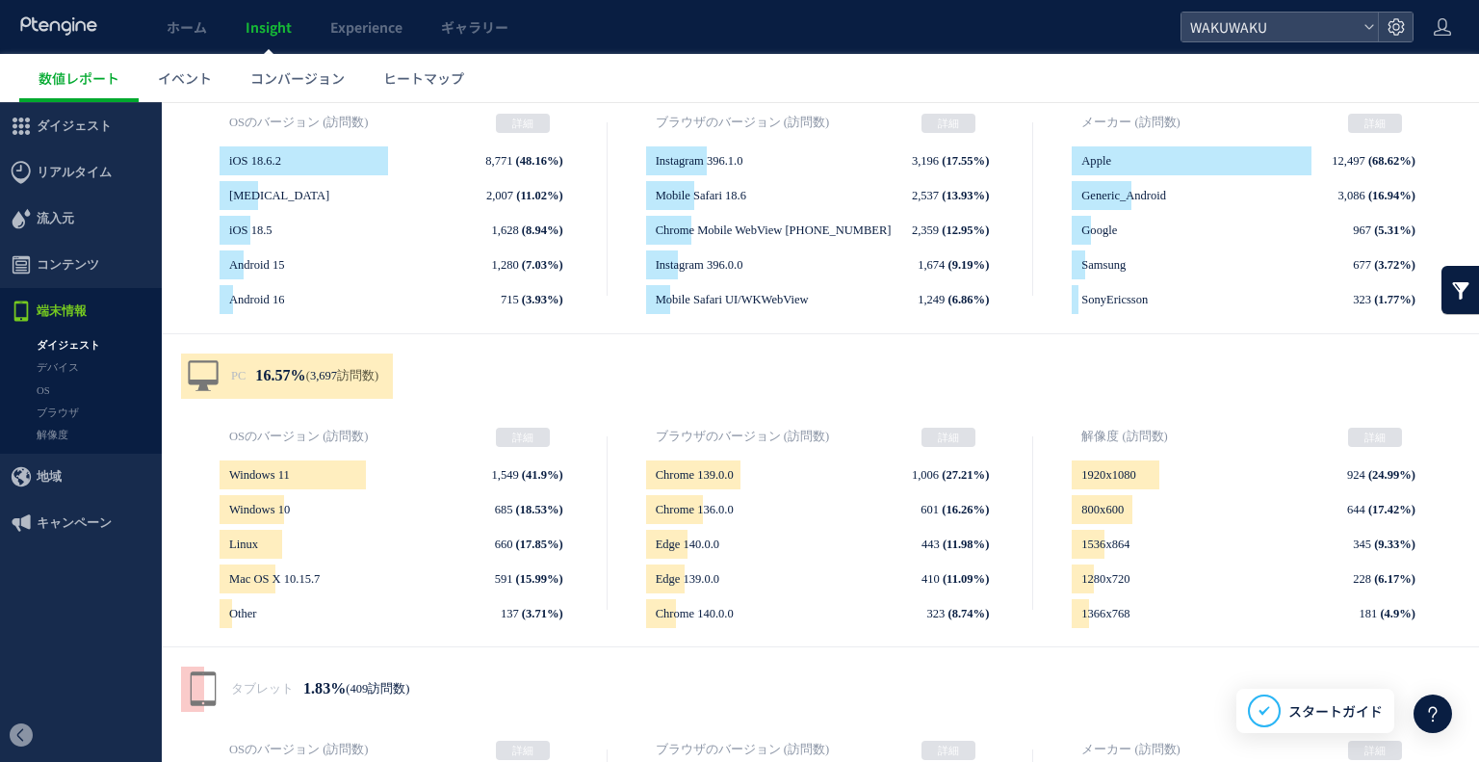
click at [81, 349] on link "ダイジェスト" at bounding box center [81, 345] width 162 height 22
click at [65, 370] on link "デバイス" at bounding box center [81, 367] width 162 height 22
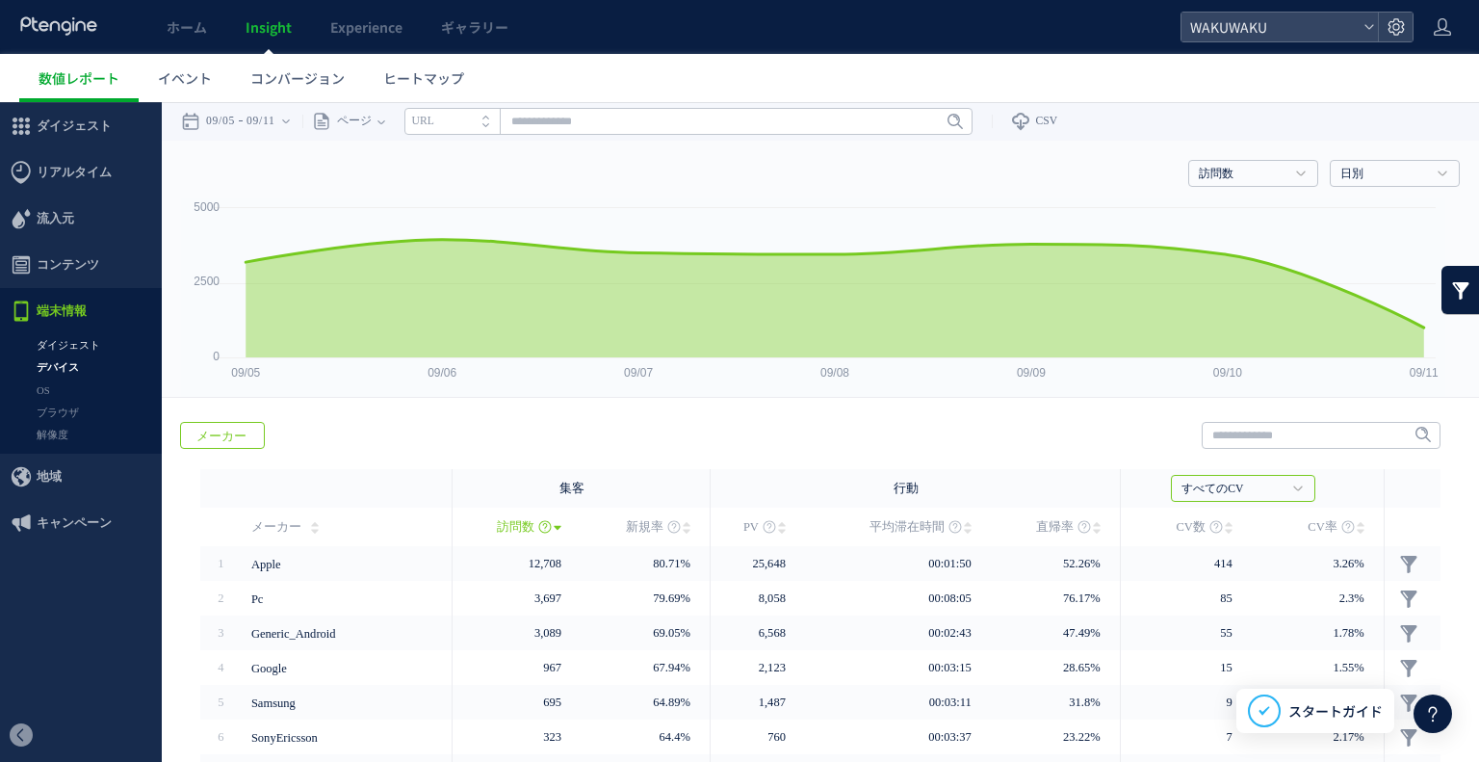
click at [78, 344] on link "ダイジェスト" at bounding box center [81, 345] width 162 height 22
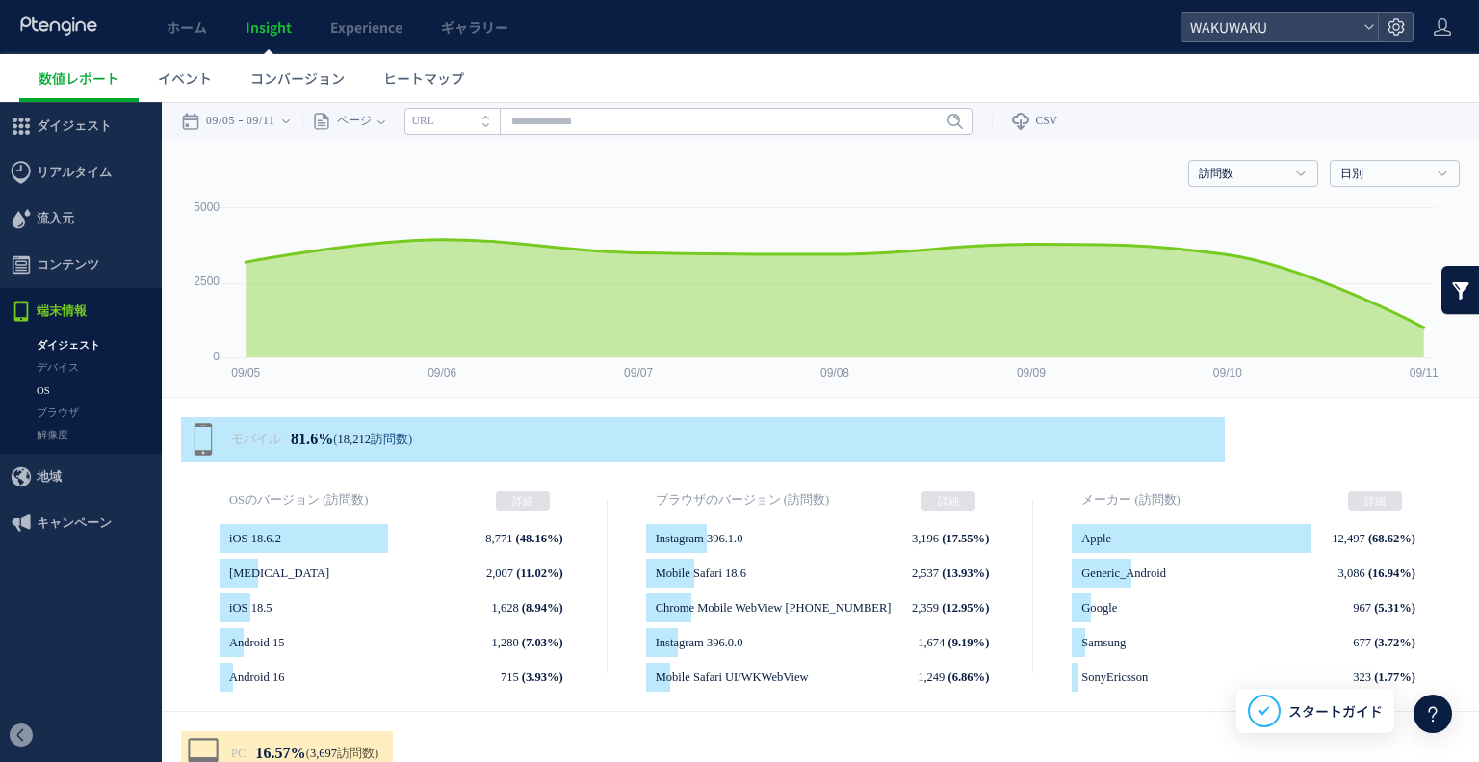
drag, startPoint x: 61, startPoint y: 385, endPoint x: 56, endPoint y: 396, distance: 11.6
click at [62, 385] on link "OS" at bounding box center [81, 390] width 162 height 22
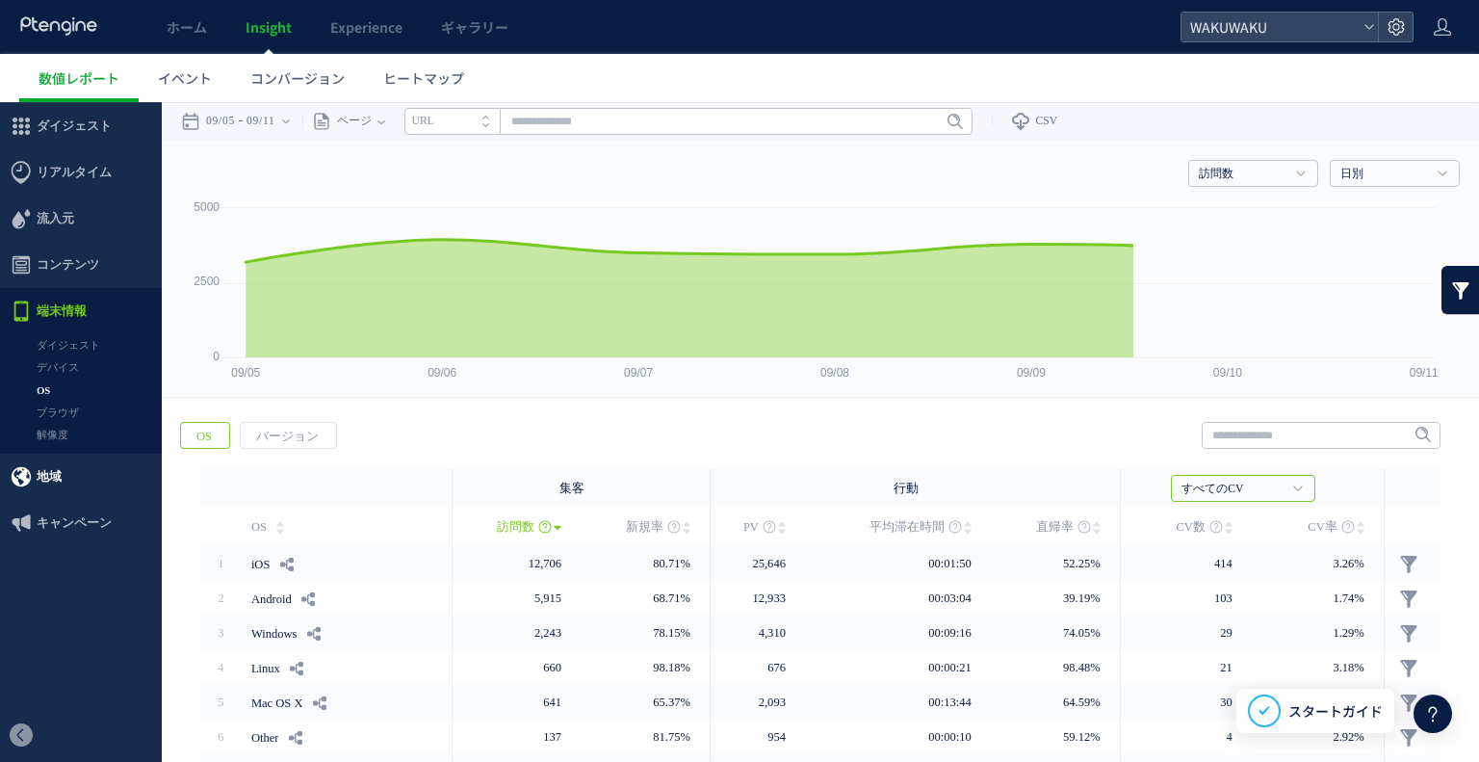
click at [62, 484] on span "地域" at bounding box center [81, 477] width 162 height 46
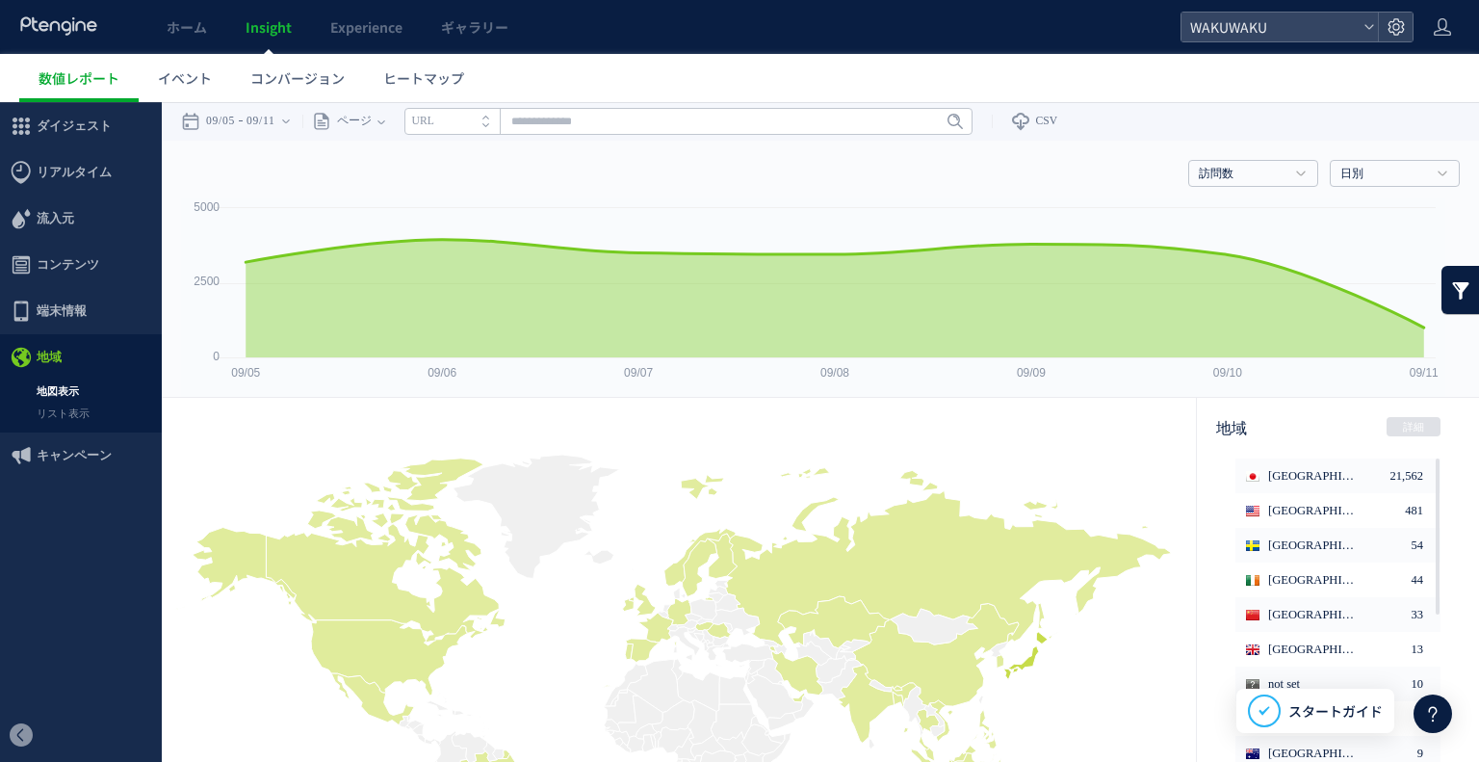
click at [70, 393] on link "地図表示" at bounding box center [81, 391] width 162 height 22
click at [1304, 479] on li "Japan 21,562" at bounding box center [1338, 475] width 205 height 35
click at [1269, 475] on span "[GEOGRAPHIC_DATA]" at bounding box center [1314, 475] width 90 height 35
click at [1354, 471] on li "Japan 21,562" at bounding box center [1338, 475] width 205 height 35
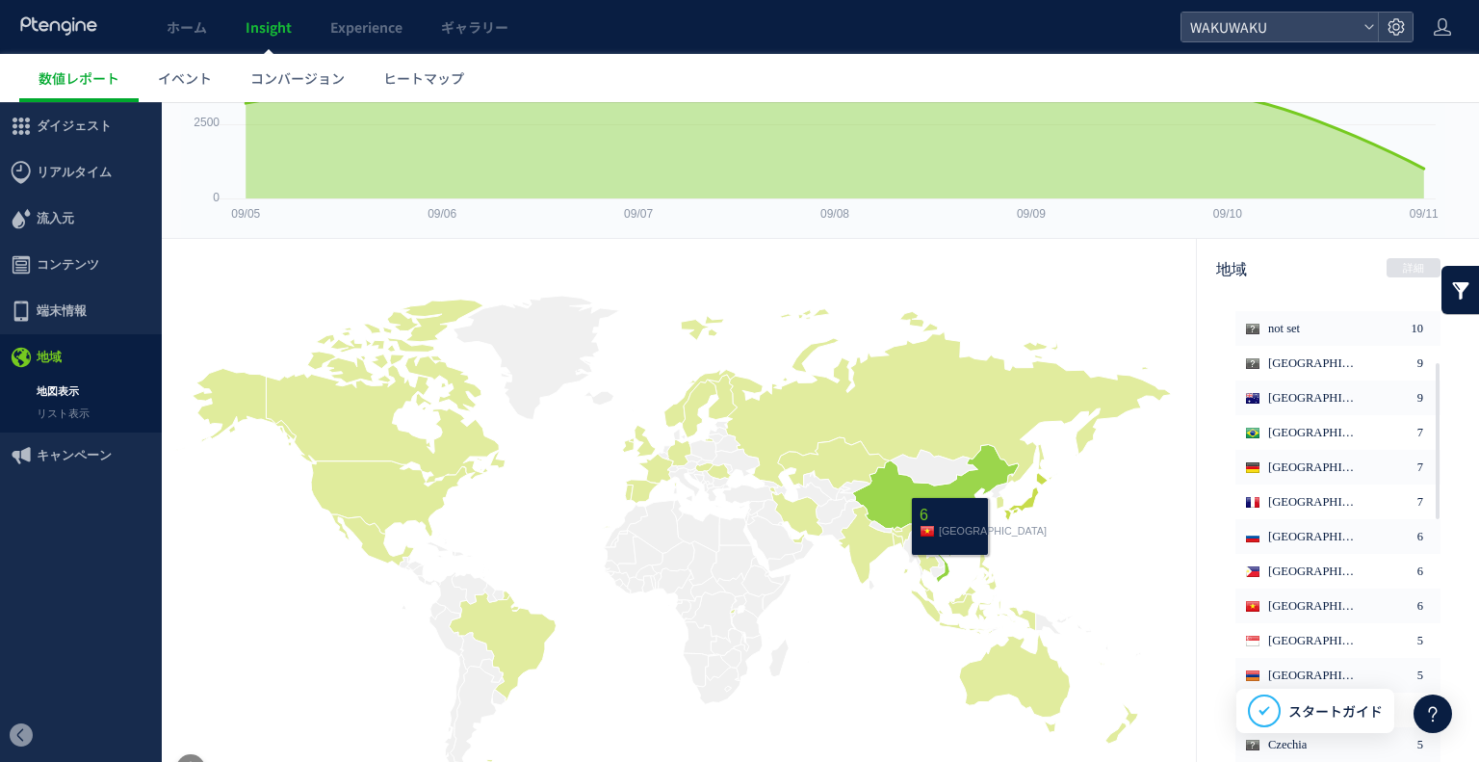
scroll to position [193, 0]
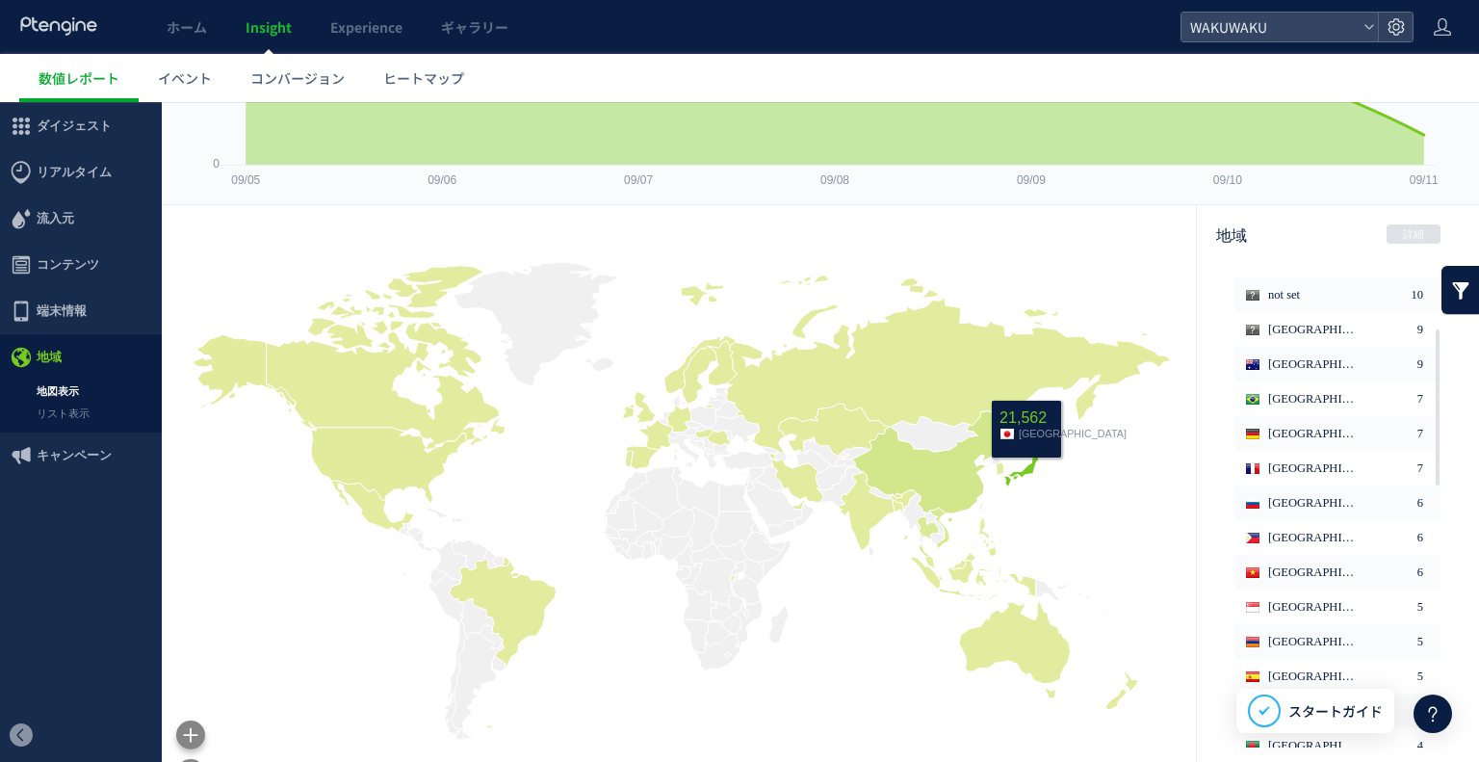
click at [1029, 468] on icon at bounding box center [1026, 463] width 44 height 48
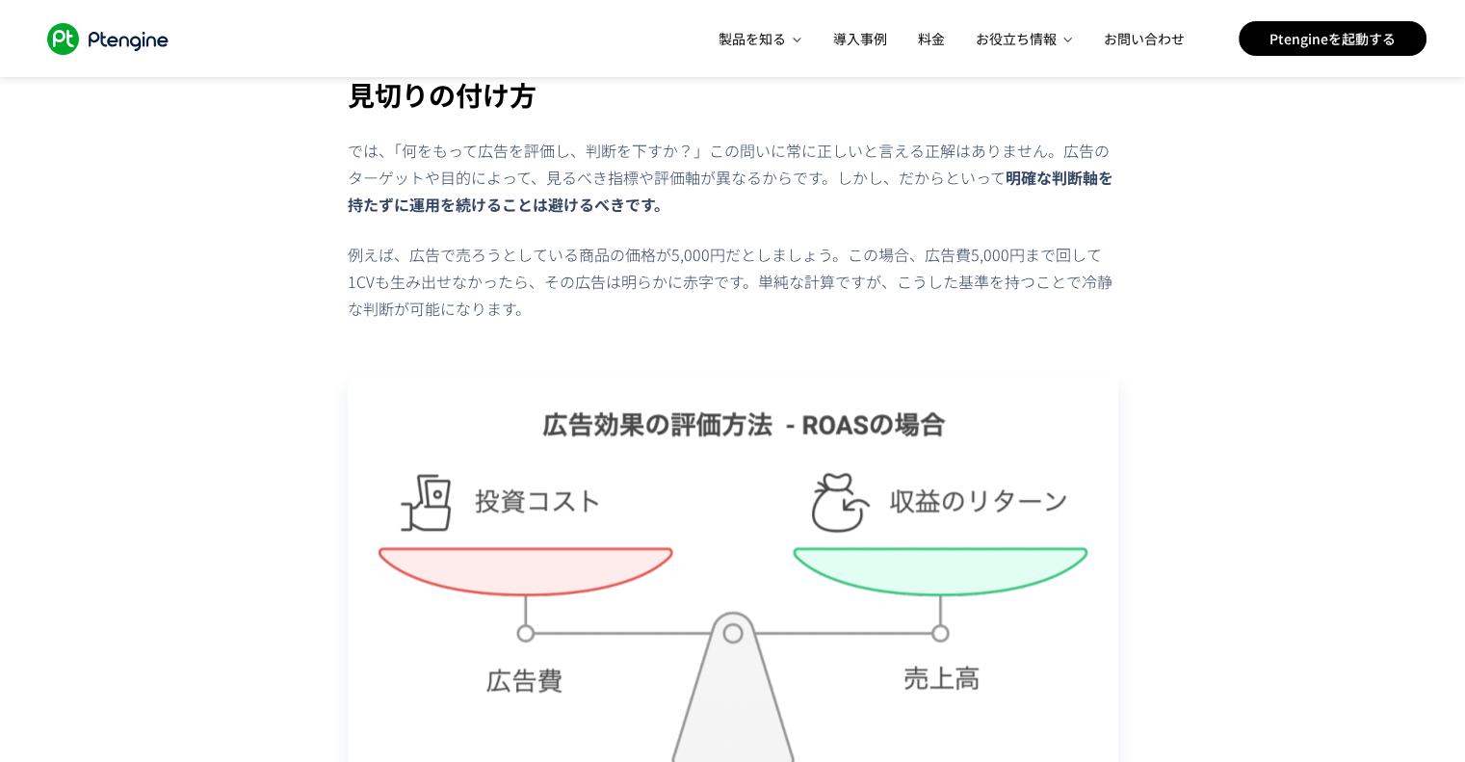
scroll to position [1541, 0]
